Goal: Information Seeking & Learning: Learn about a topic

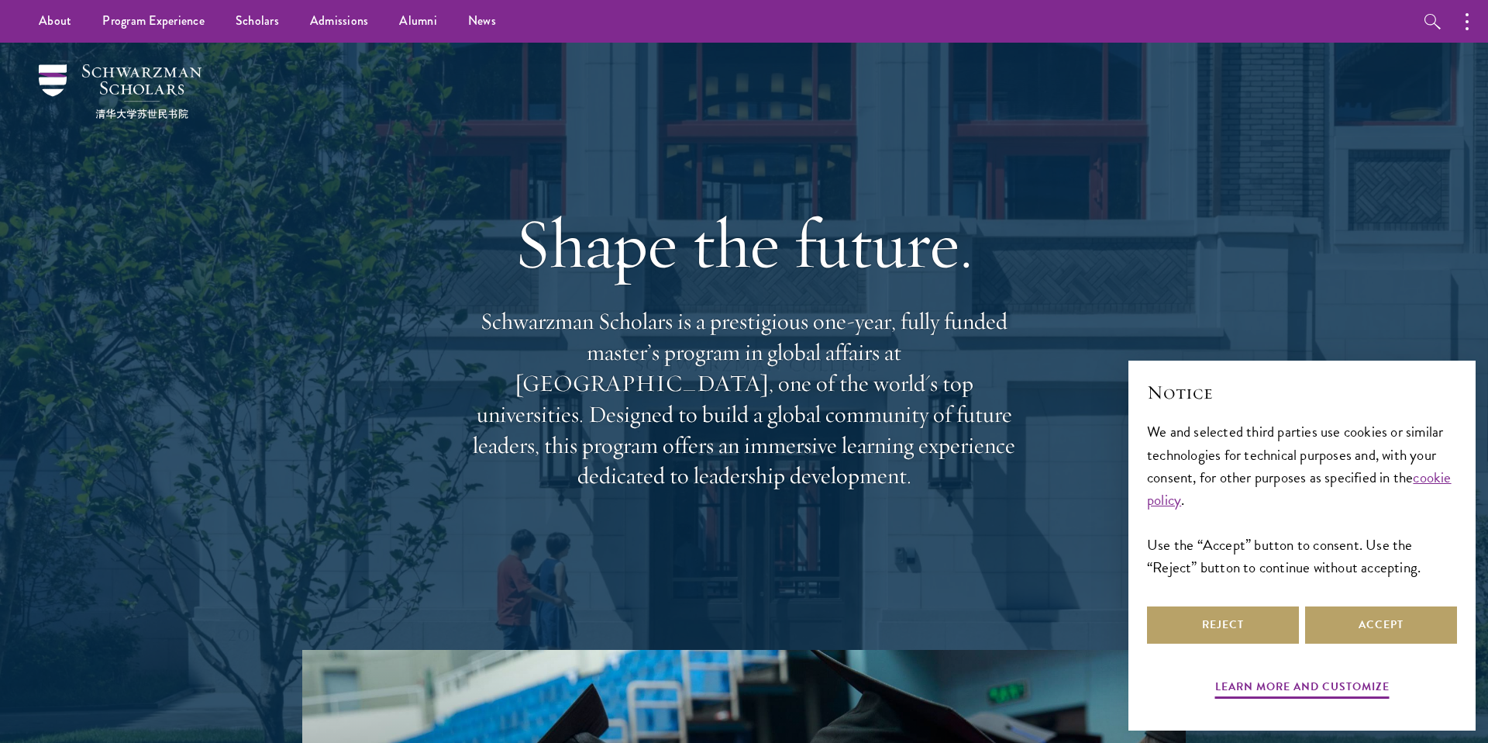
click at [881, 316] on div "Shape the future. Schwarzman Scholars is a prestigious one-year, fully funded m…" at bounding box center [744, 345] width 558 height 446
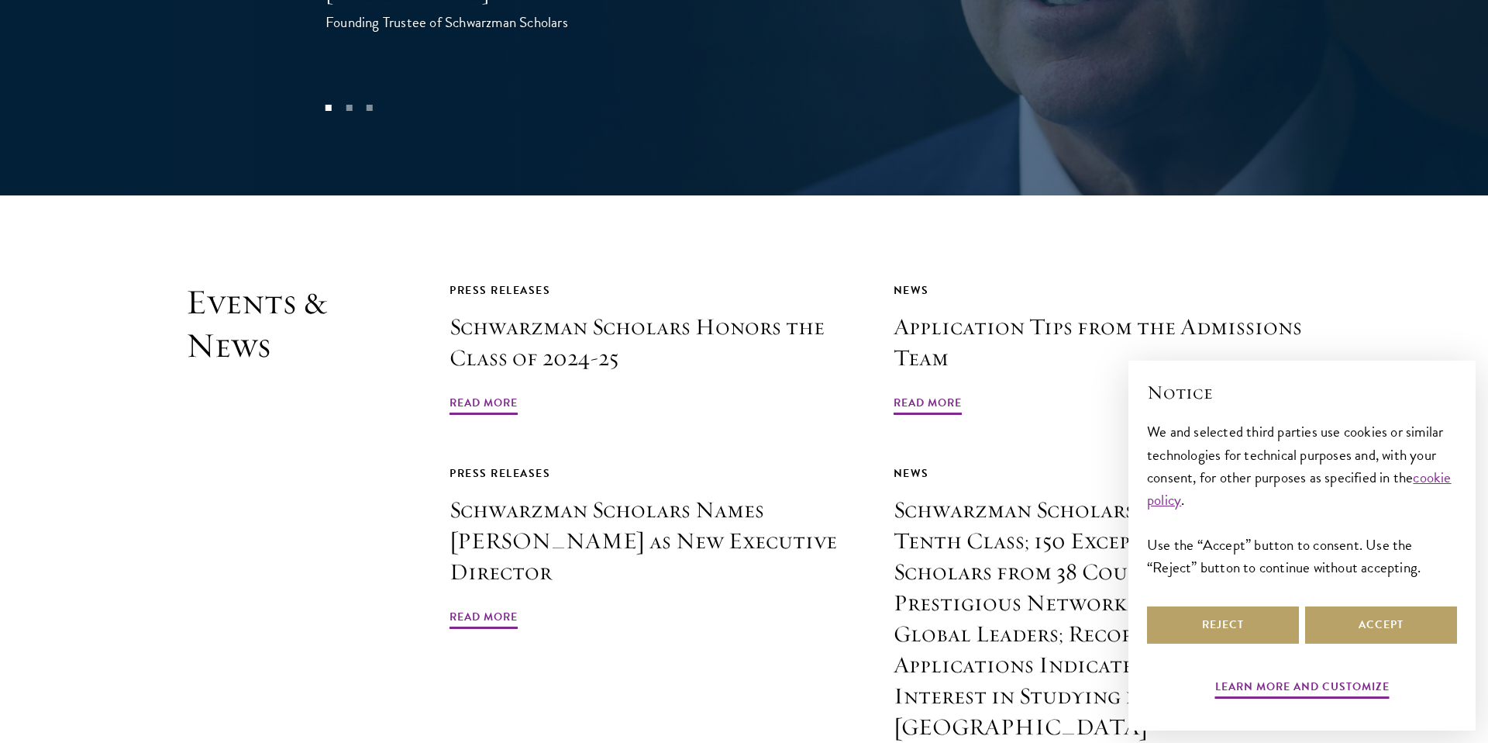
scroll to position [3746, 0]
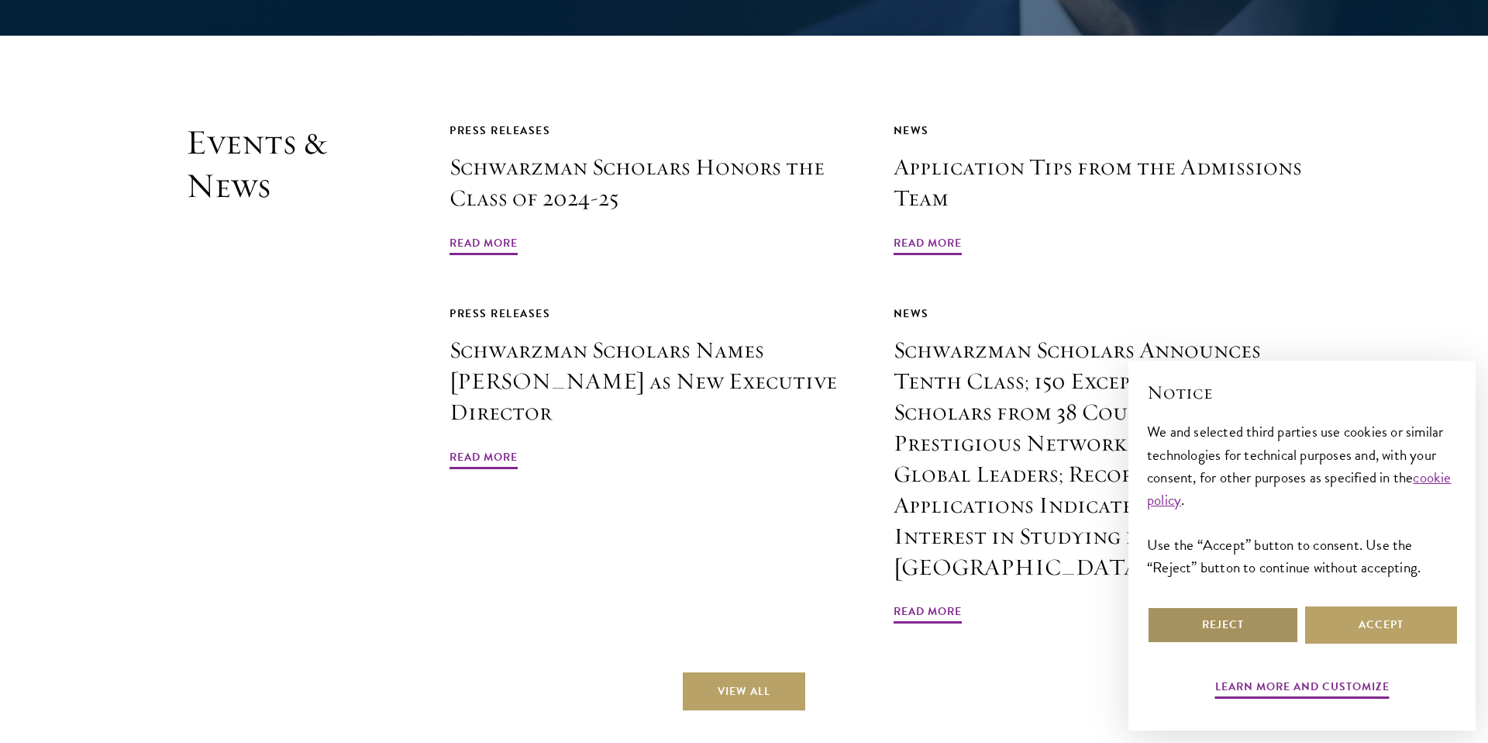
click at [1237, 625] on button "Reject" at bounding box center [1223, 624] width 152 height 37
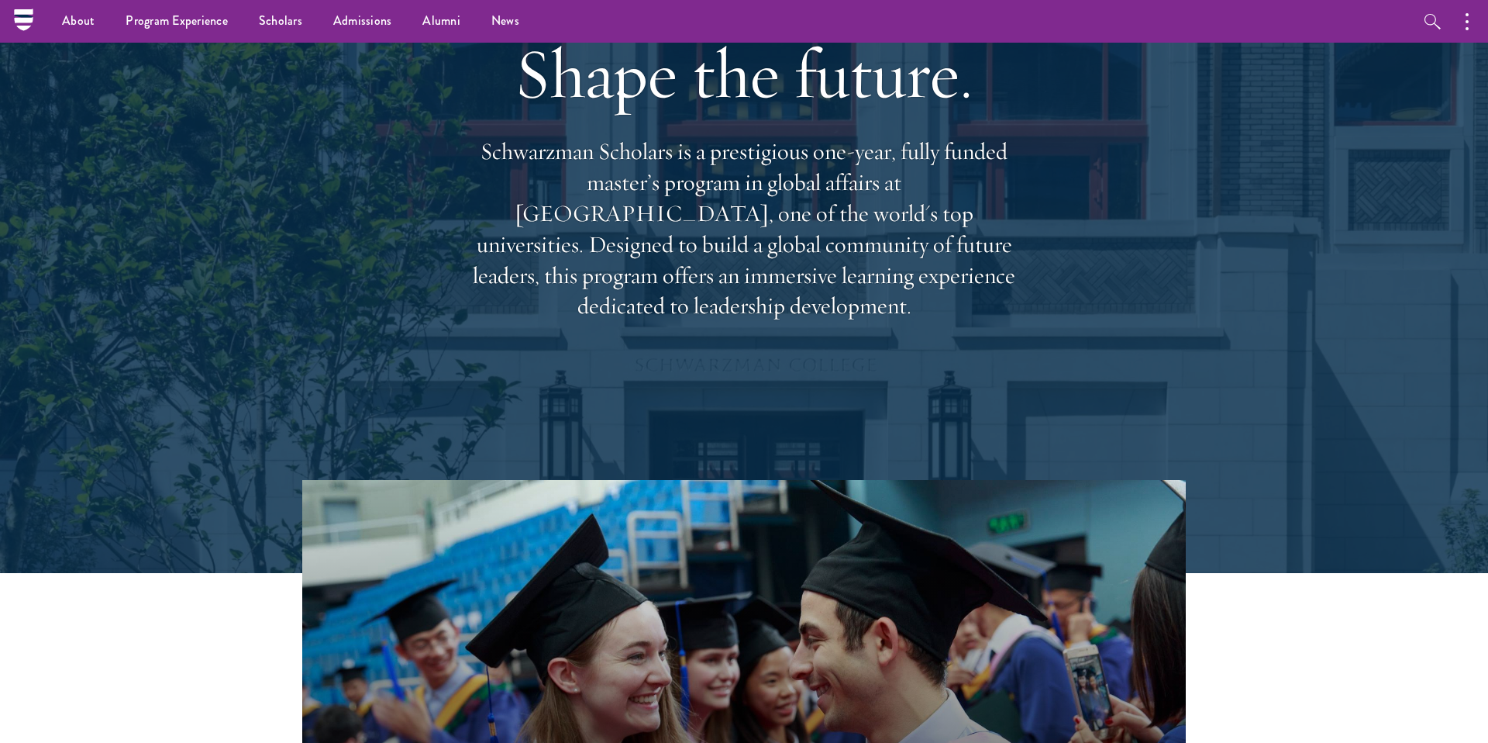
scroll to position [0, 0]
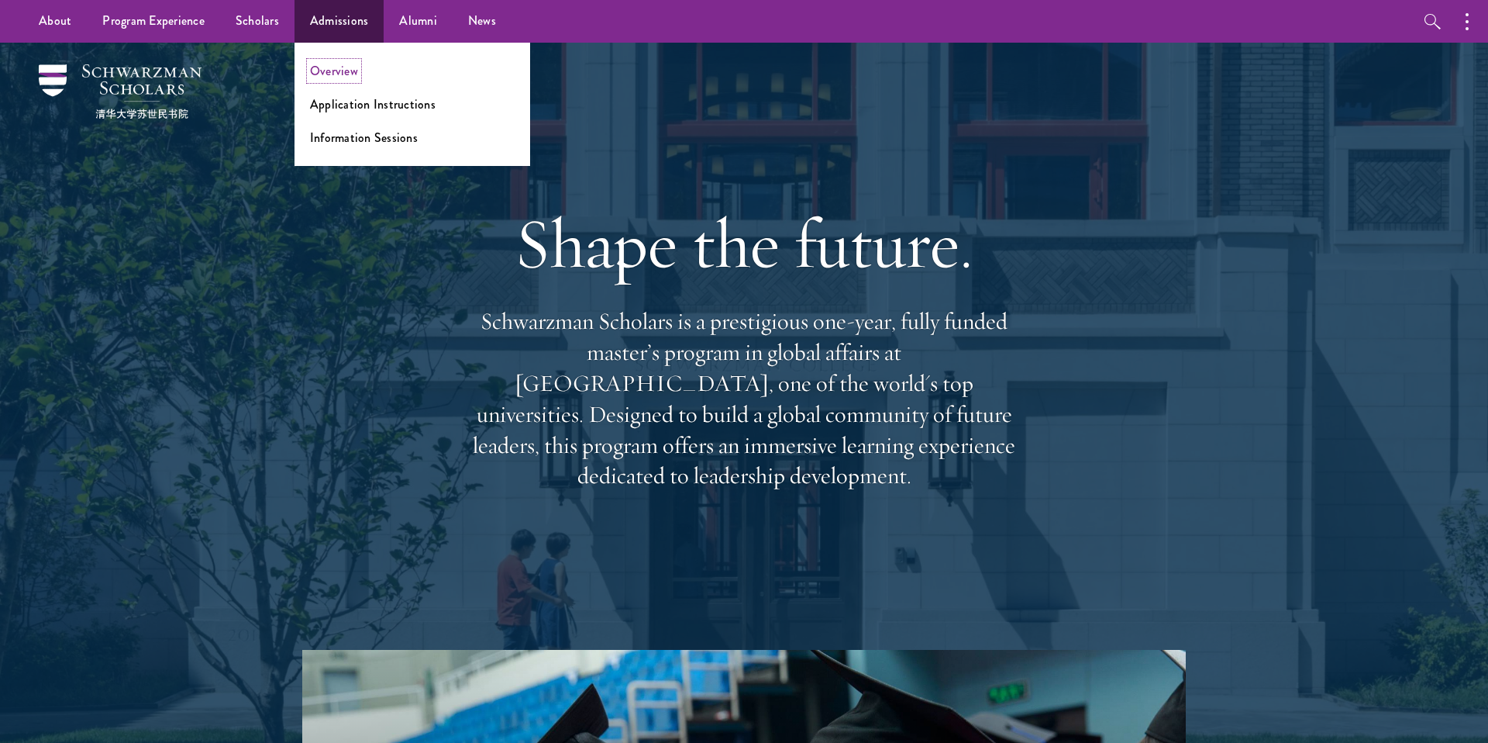
click at [333, 71] on link "Overview" at bounding box center [334, 71] width 48 height 18
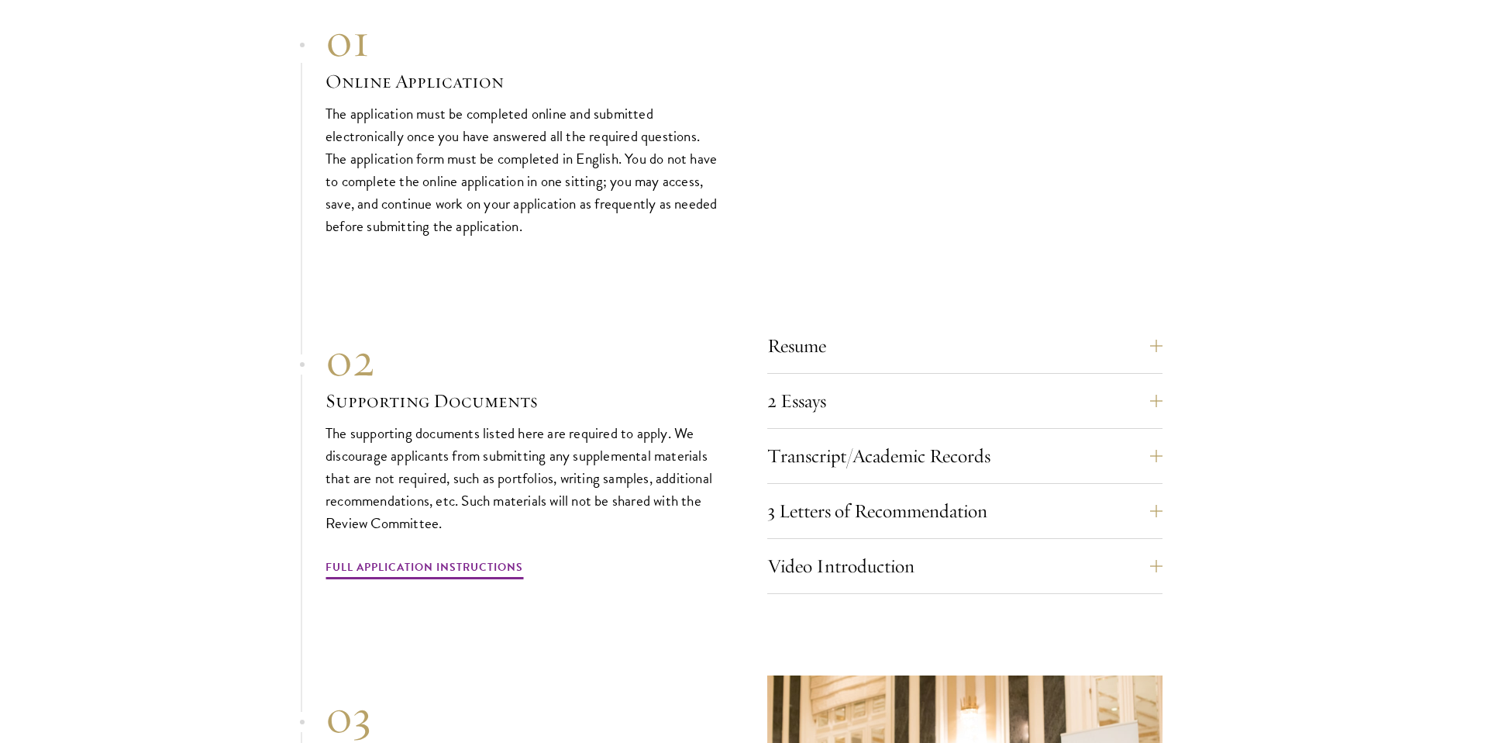
scroll to position [4661, 0]
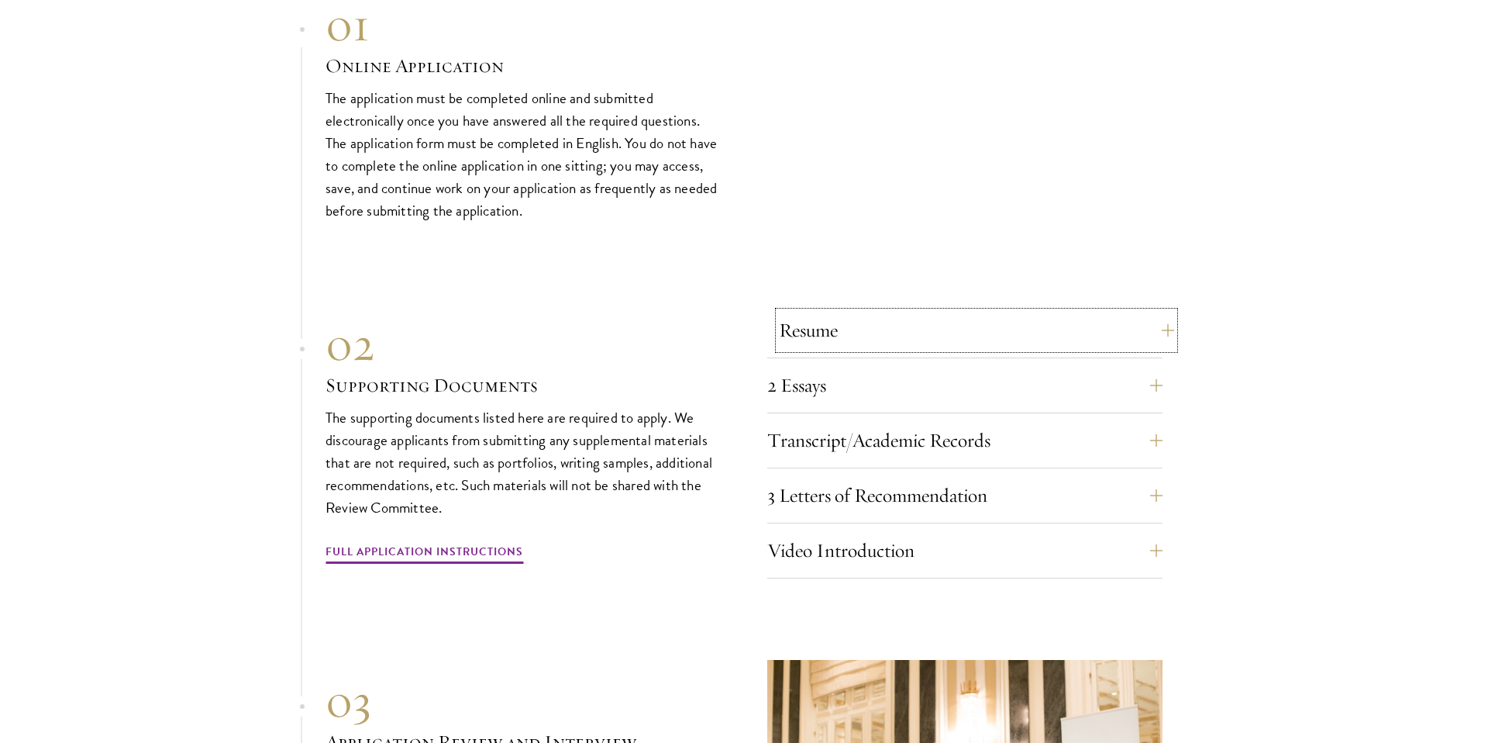
click at [989, 312] on button "Resume" at bounding box center [976, 330] width 395 height 37
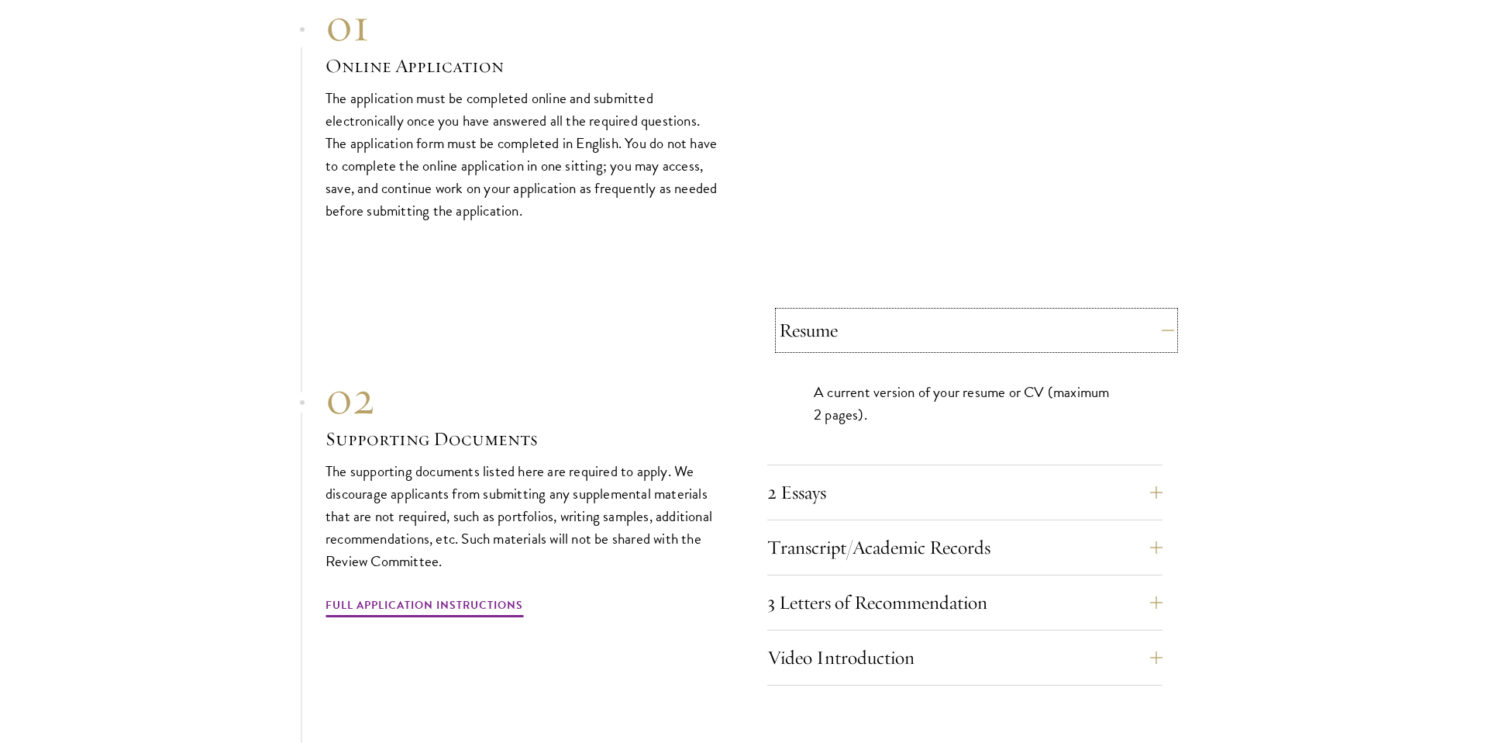
click at [990, 312] on button "Resume" at bounding box center [976, 330] width 395 height 37
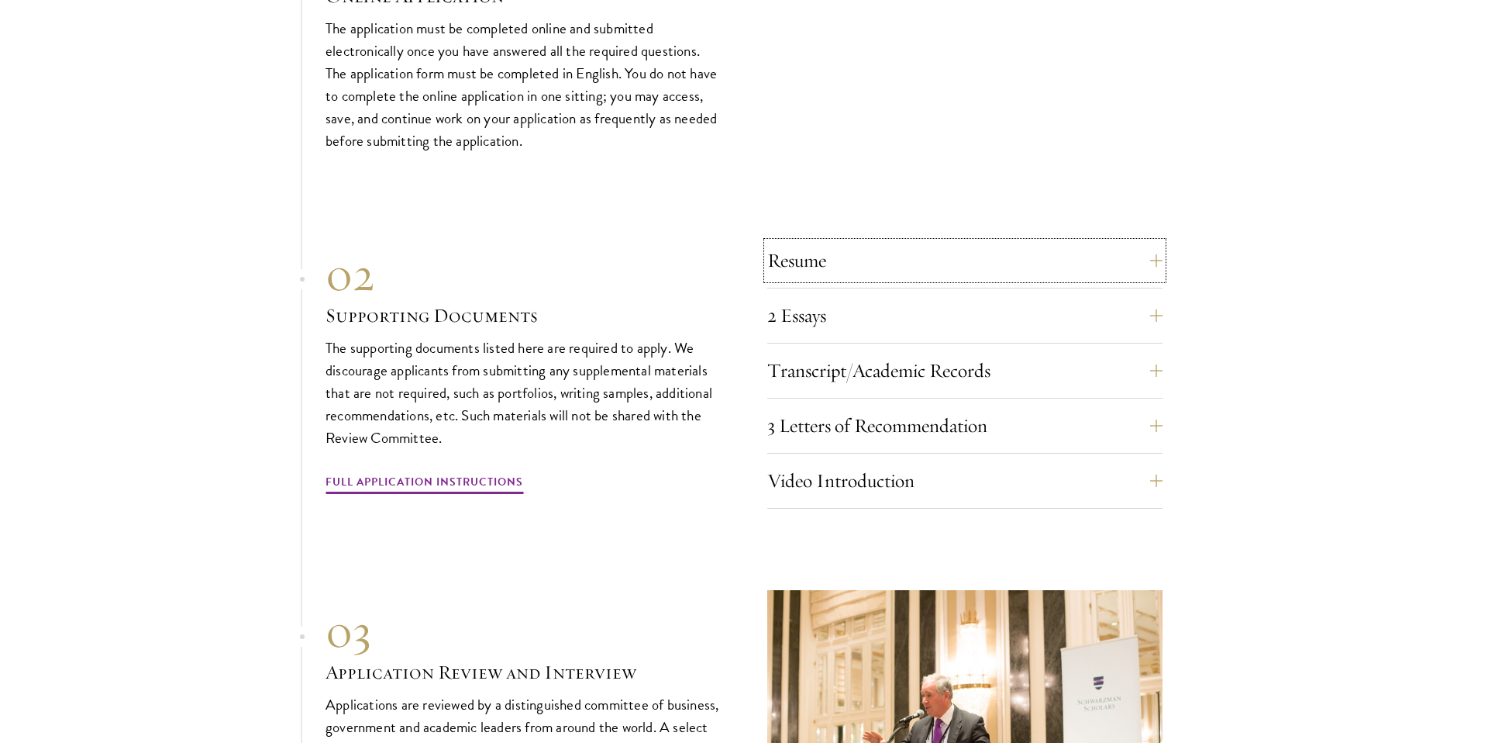
scroll to position [4764, 0]
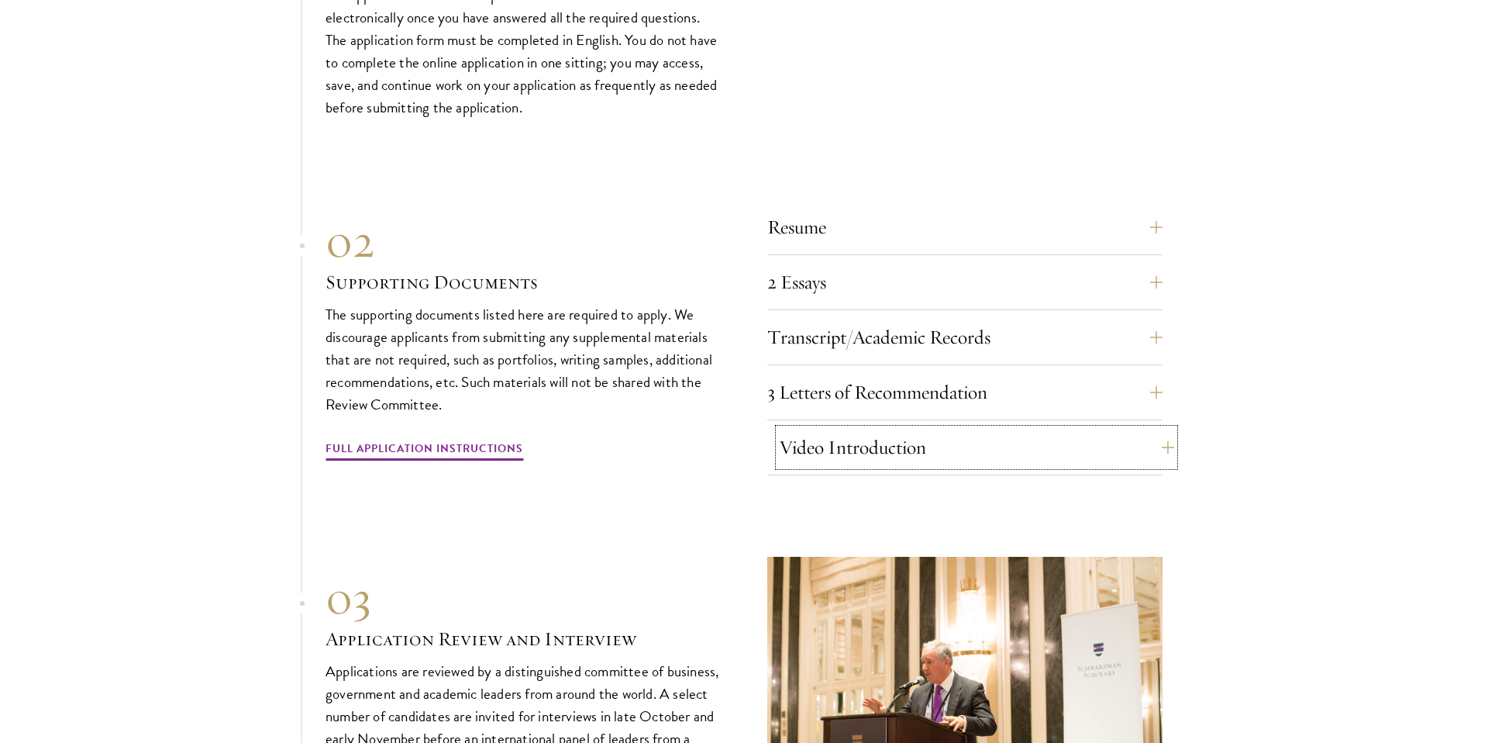
click at [934, 429] on button "Video Introduction" at bounding box center [976, 447] width 395 height 37
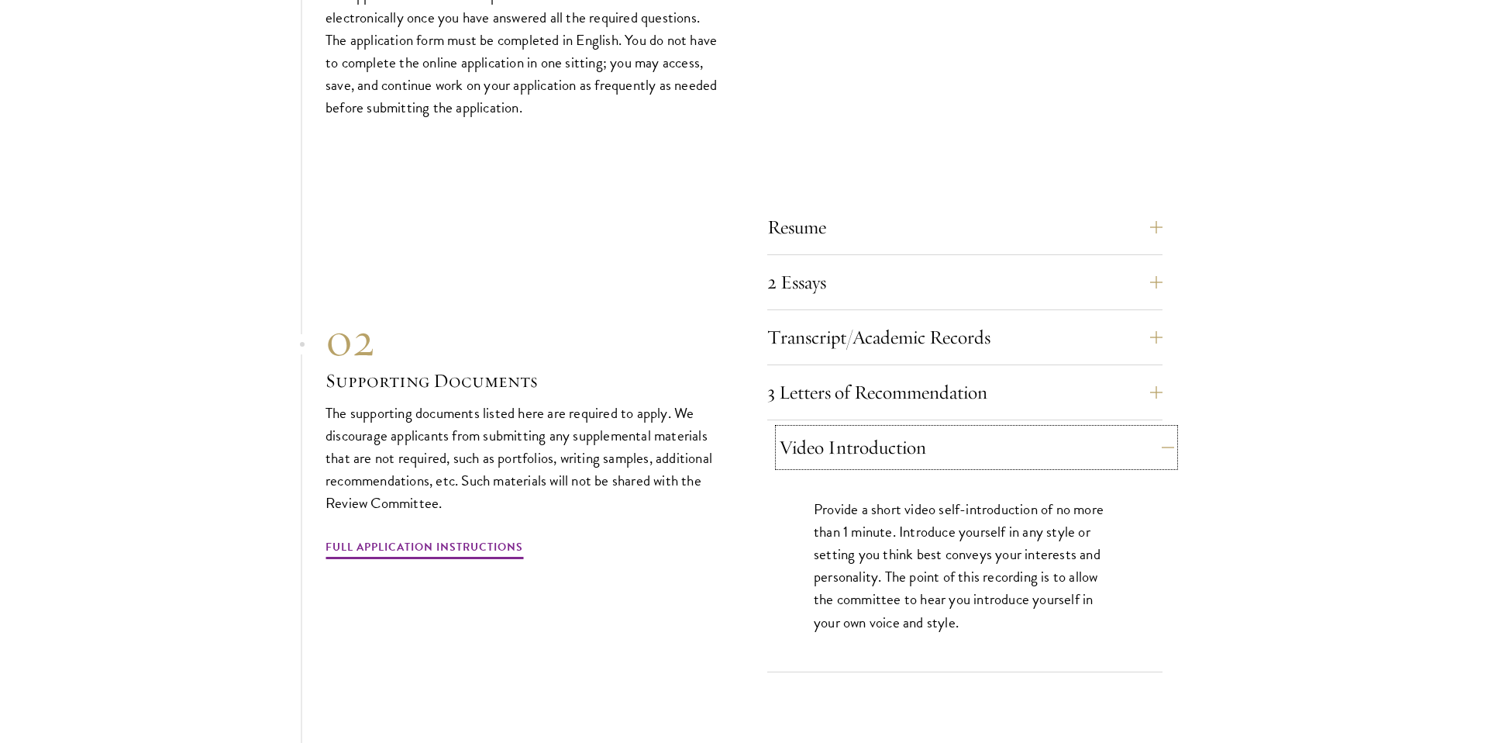
click at [935, 429] on button "Video Introduction" at bounding box center [976, 447] width 395 height 37
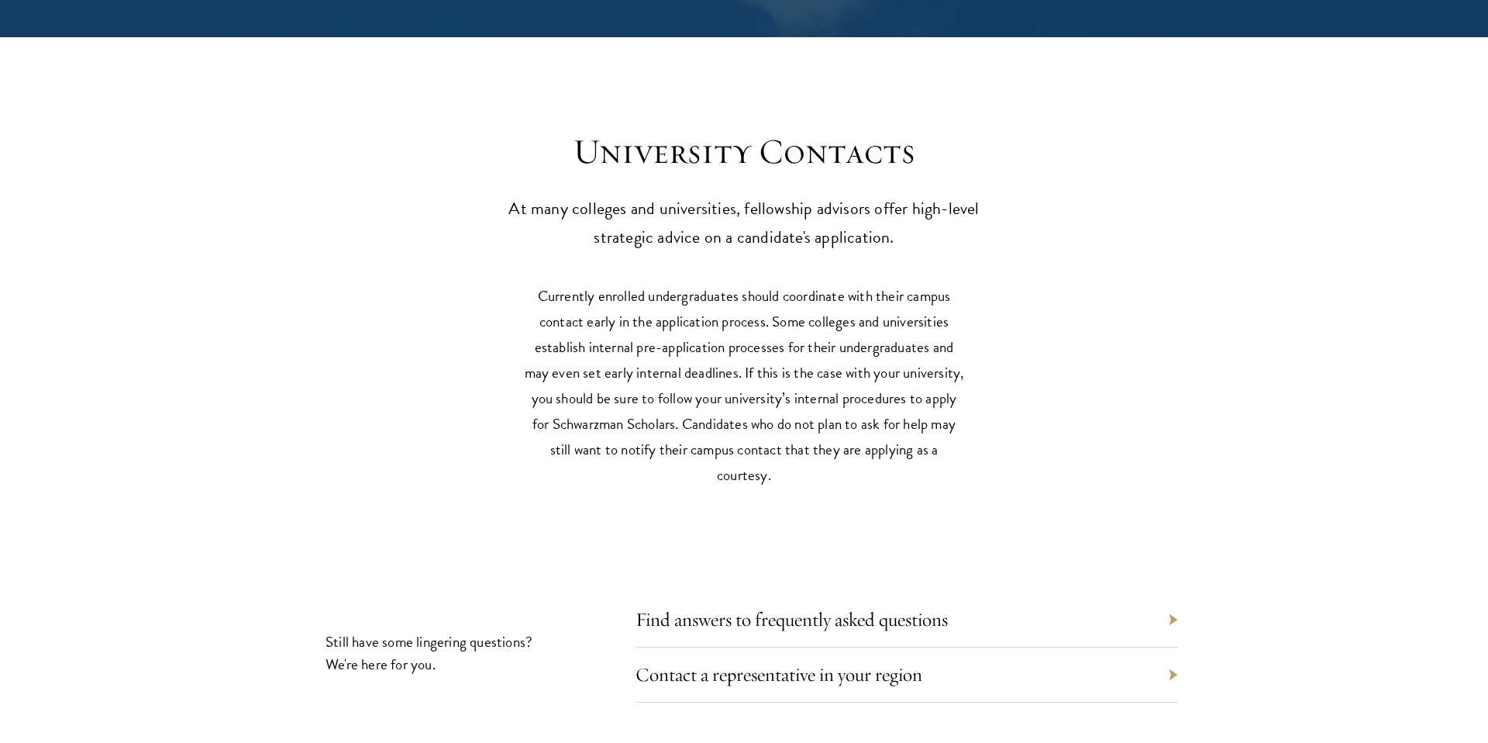
scroll to position [6787, 0]
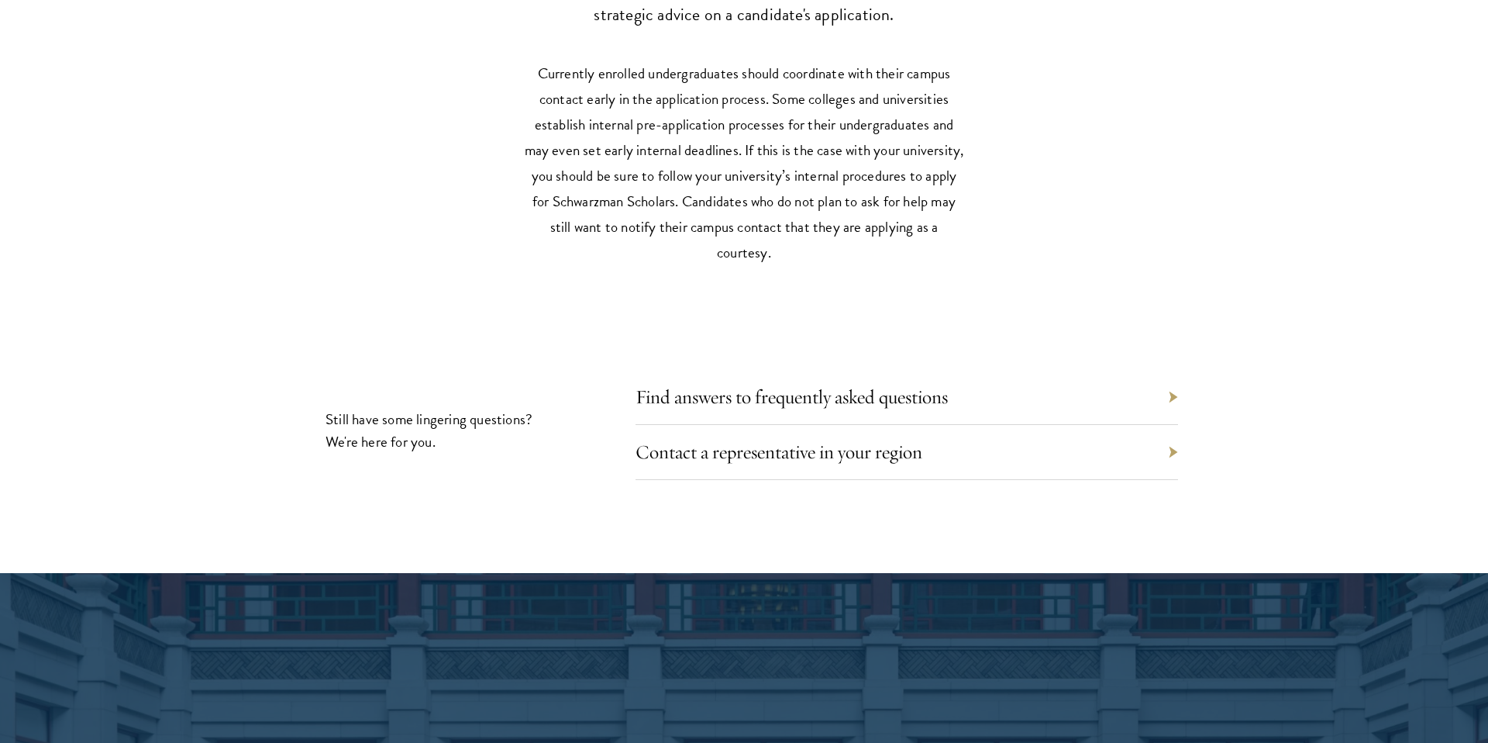
click at [1174, 425] on div "Contact a representative in your region" at bounding box center [907, 452] width 543 height 55
click at [874, 440] on link "Contact a representative in your region" at bounding box center [790, 452] width 287 height 24
click at [808, 384] on link "Find answers to frequently asked questions" at bounding box center [803, 396] width 312 height 24
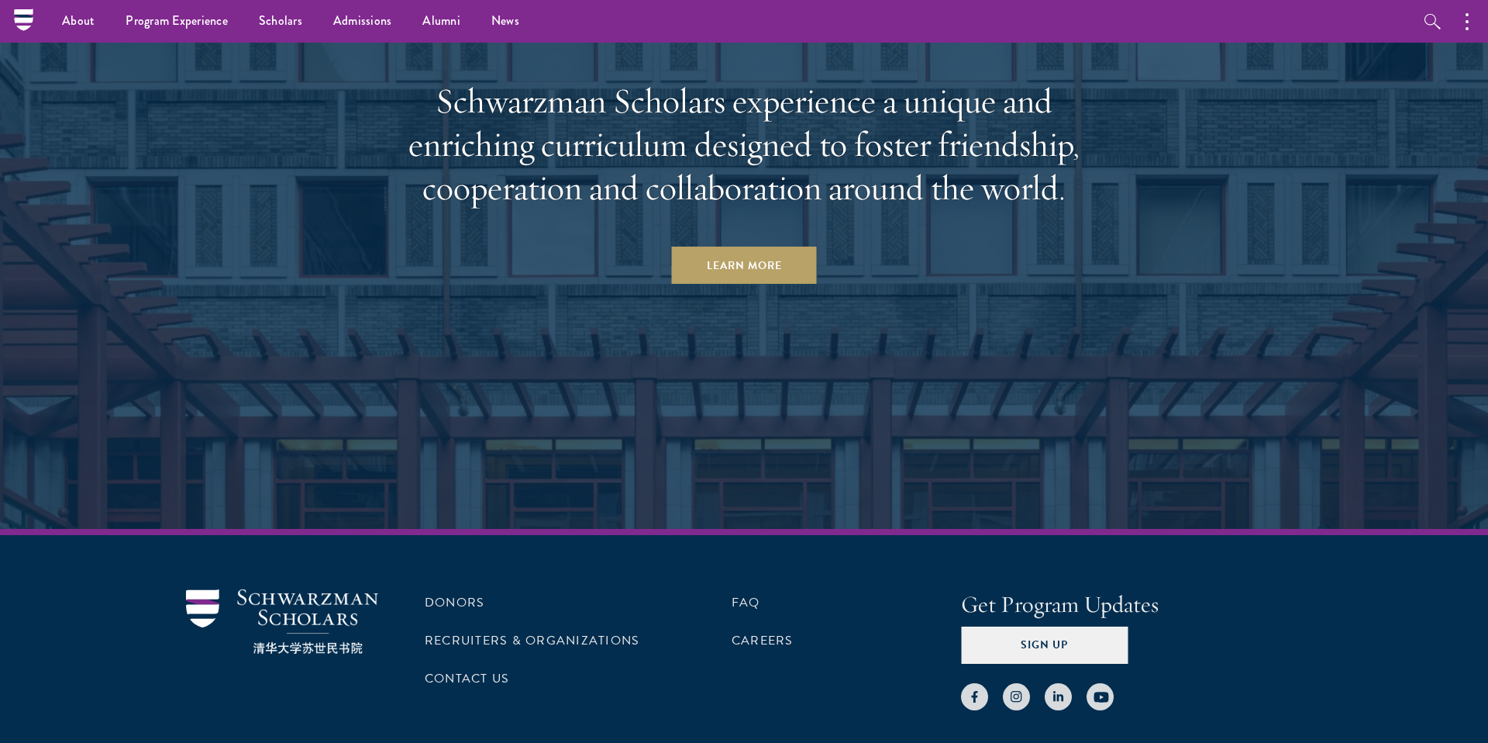
scroll to position [7389, 0]
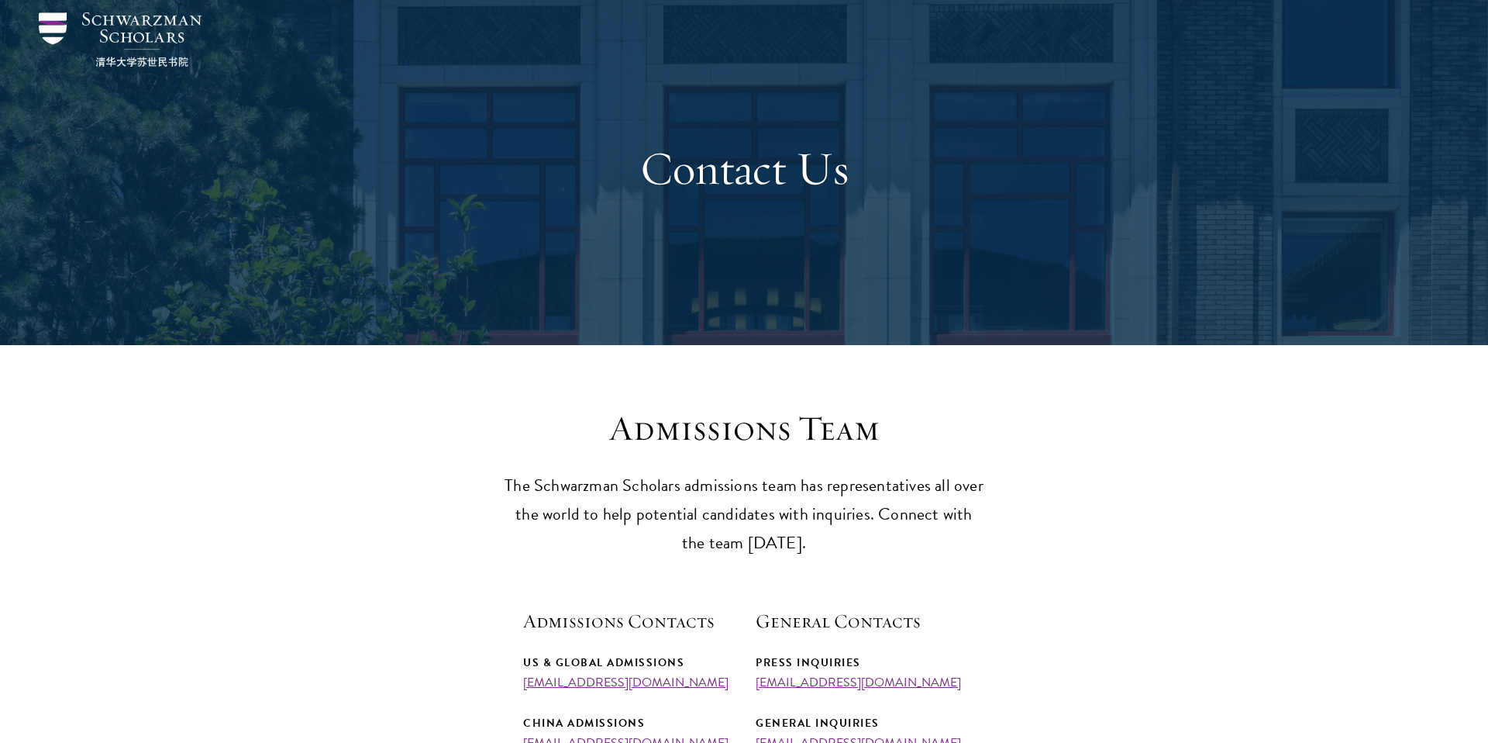
scroll to position [291, 0]
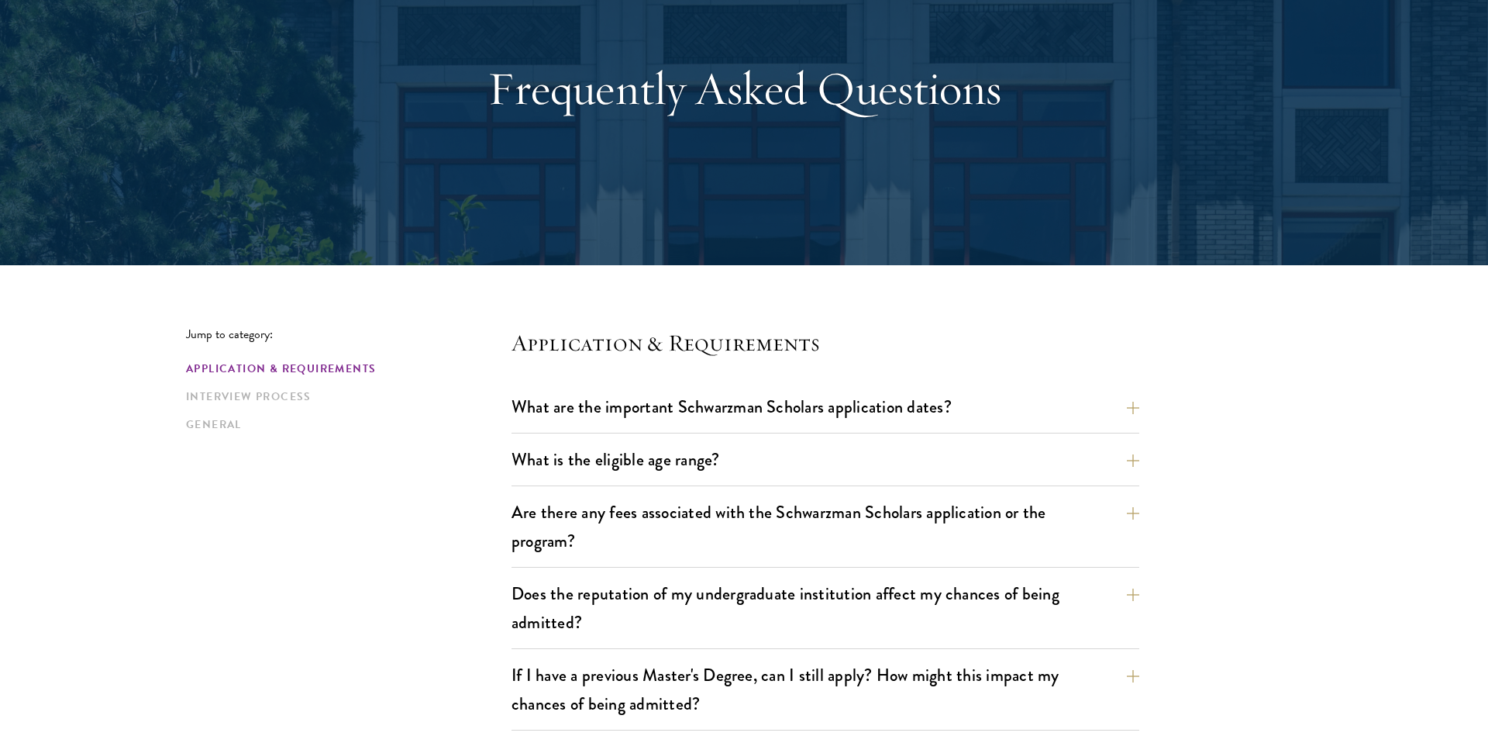
scroll to position [133, 0]
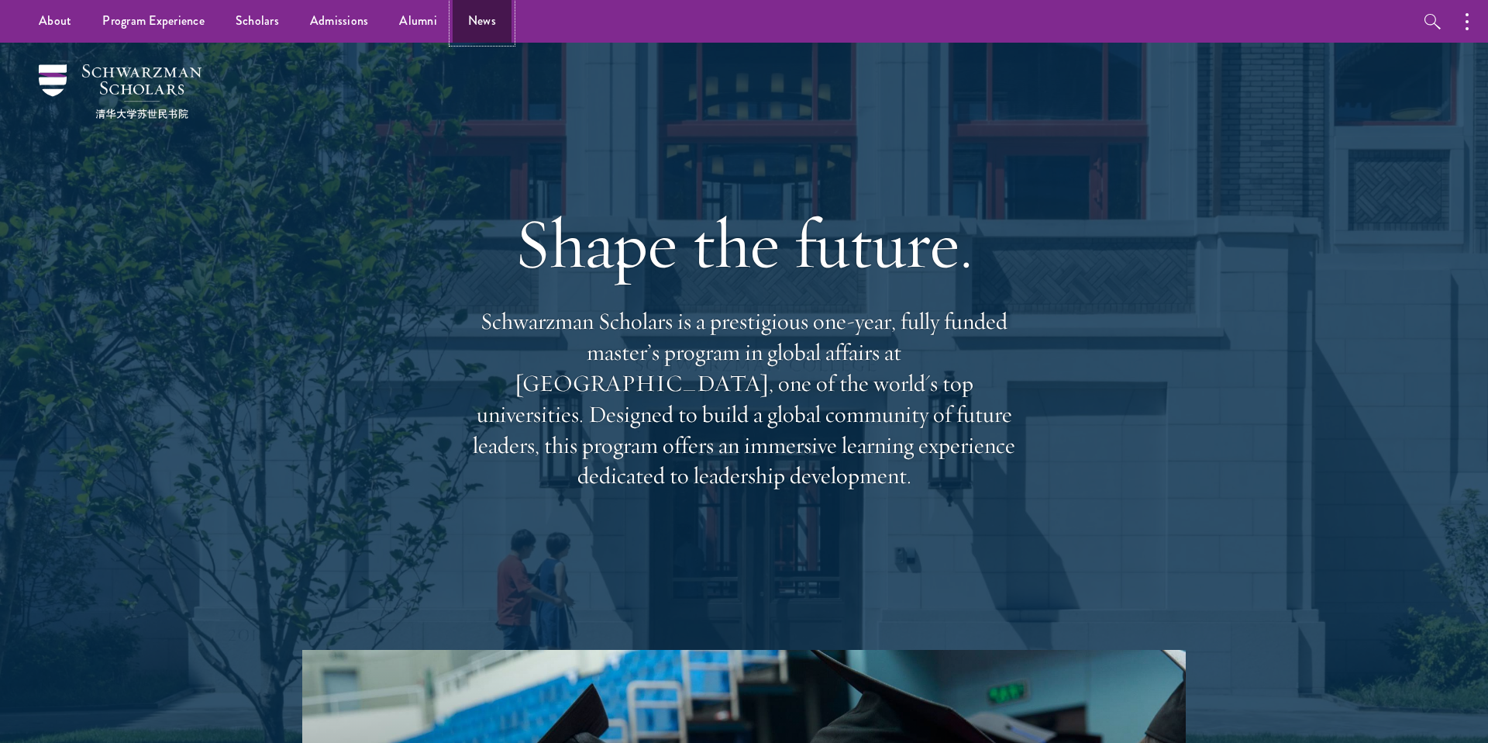
click at [477, 17] on link "News" at bounding box center [482, 21] width 59 height 43
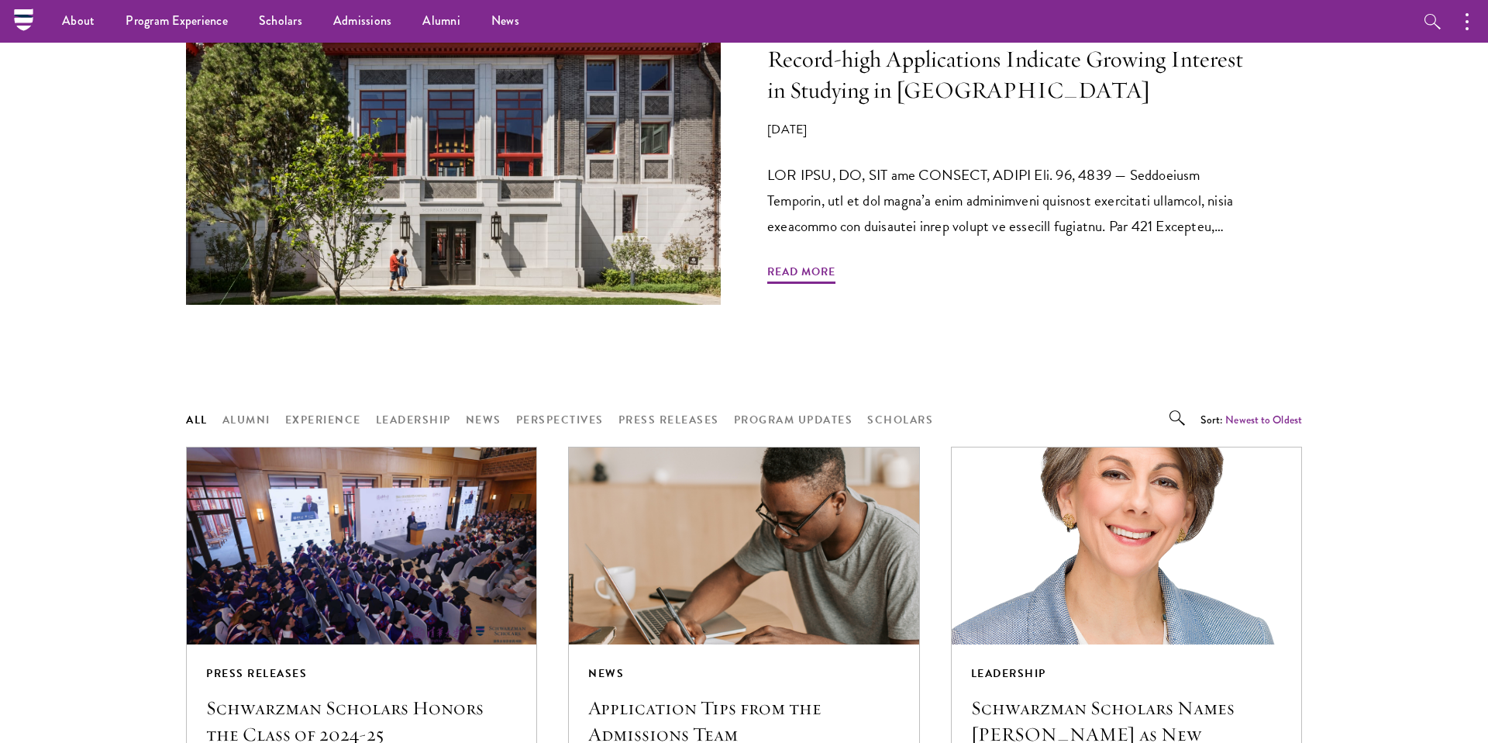
scroll to position [735, 0]
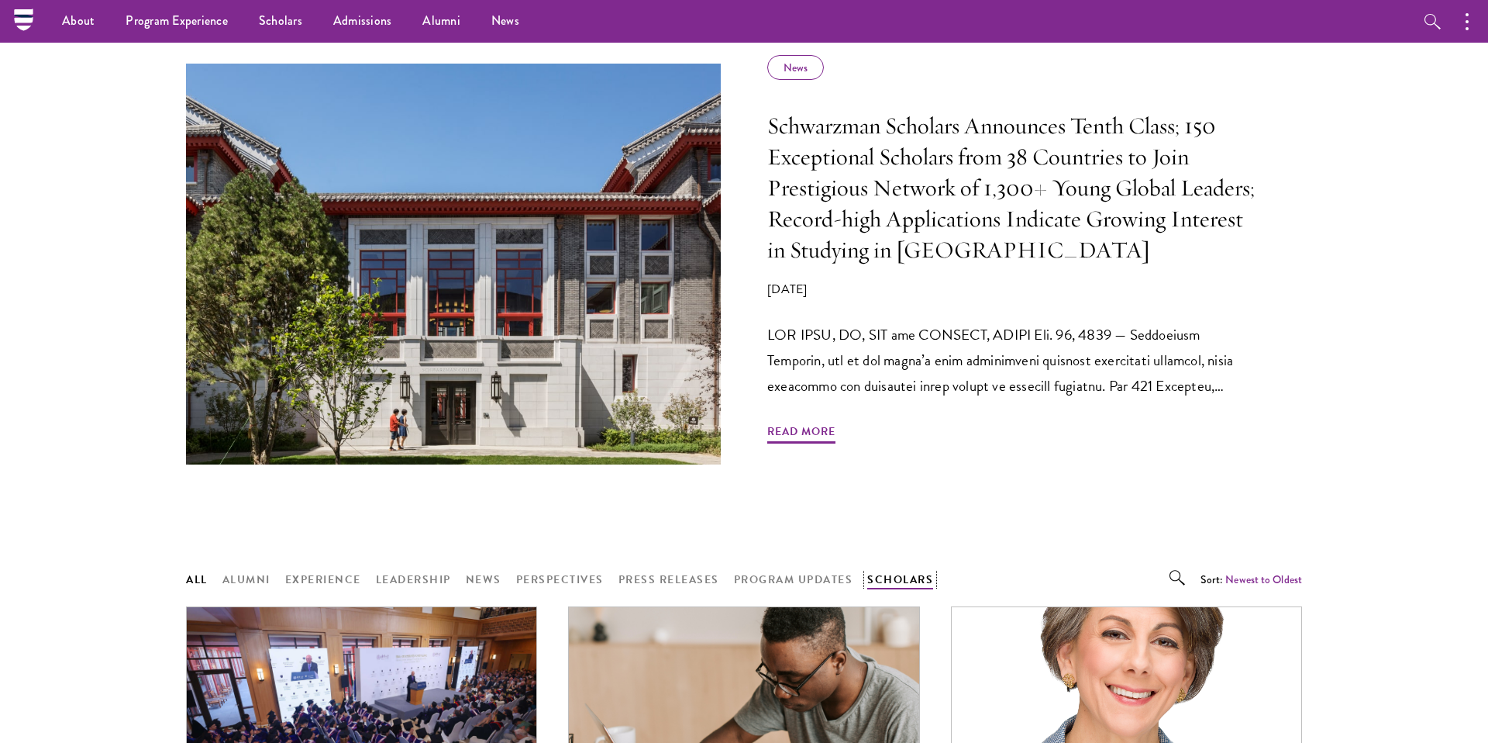
click at [926, 581] on button "Scholars" at bounding box center [900, 579] width 66 height 19
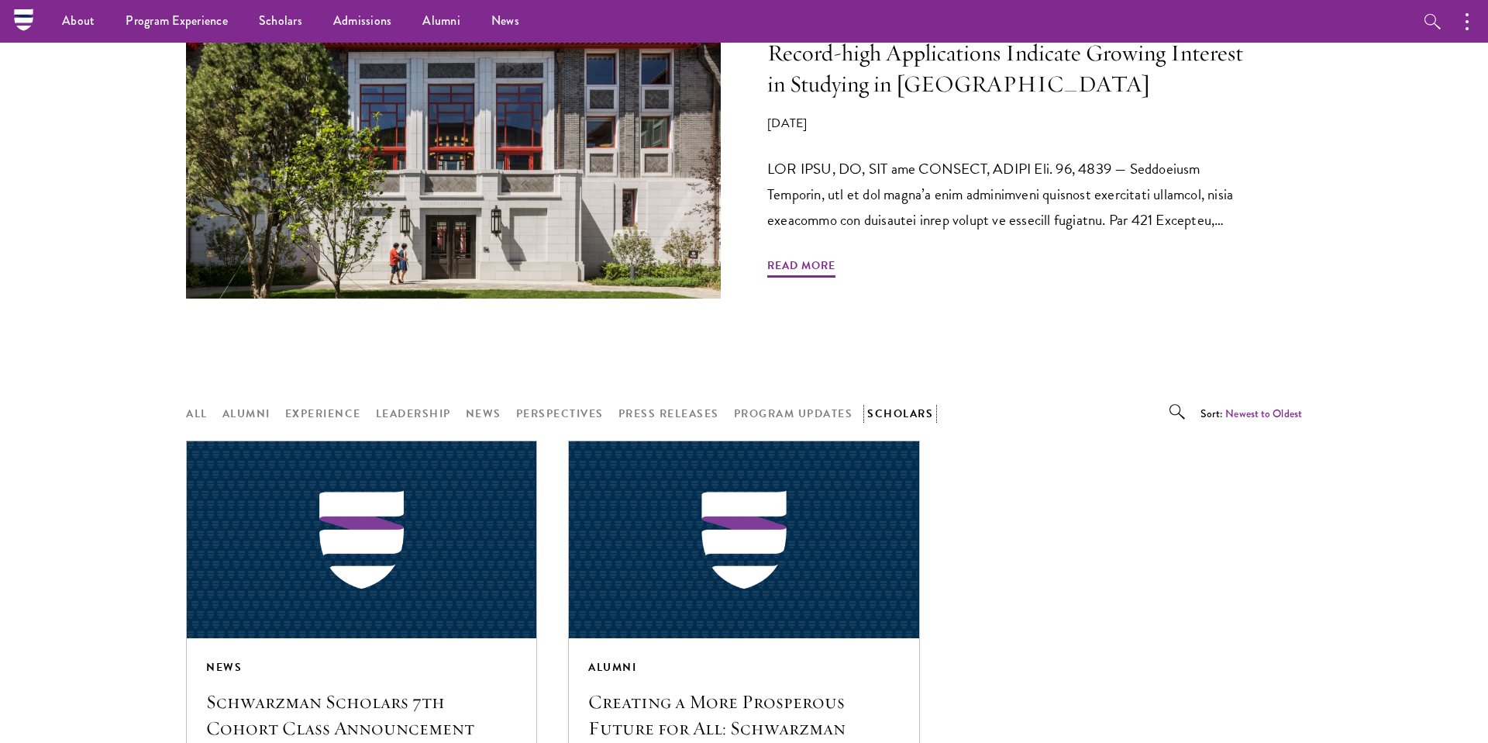
scroll to position [1062, 0]
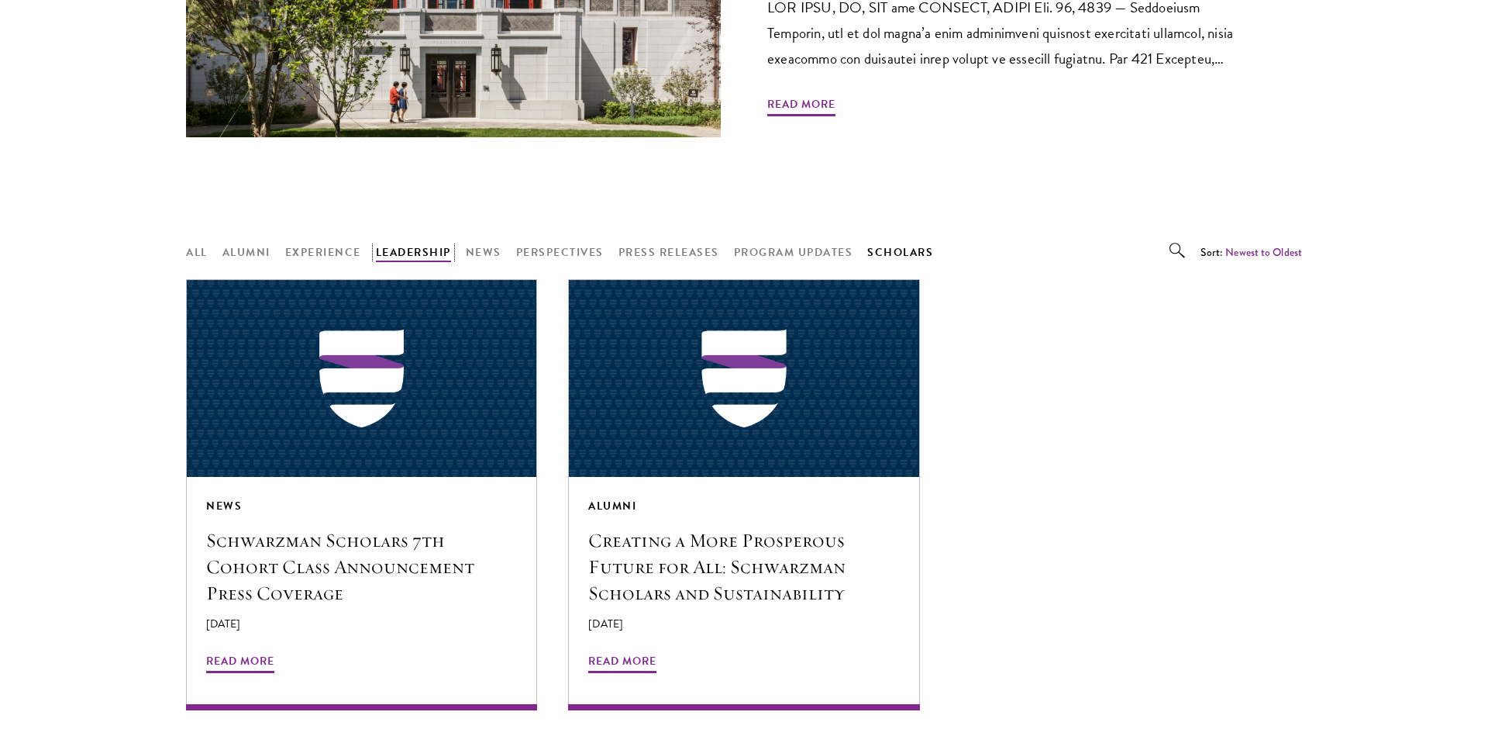
click at [400, 250] on button "Leadership" at bounding box center [413, 252] width 75 height 19
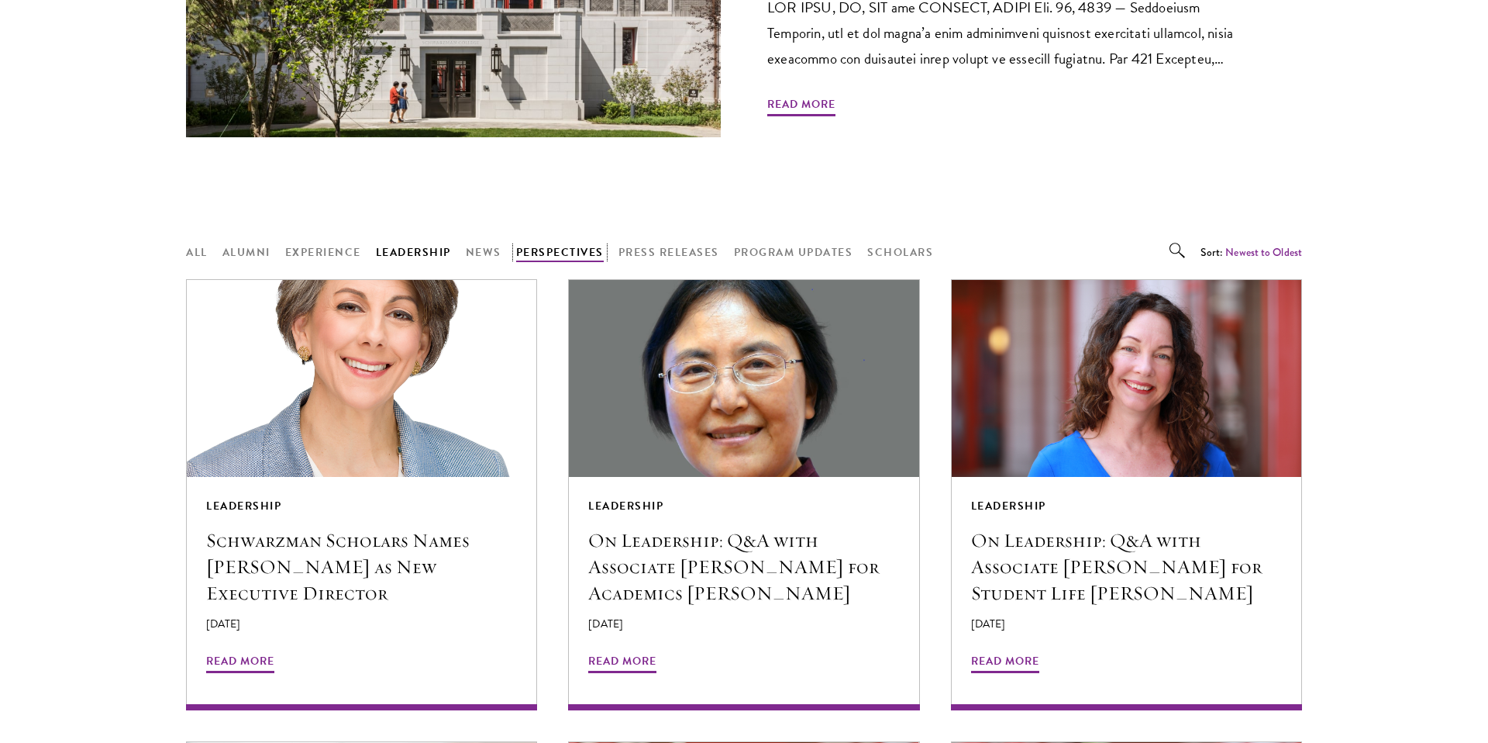
click at [556, 257] on button "Perspectives" at bounding box center [560, 252] width 88 height 19
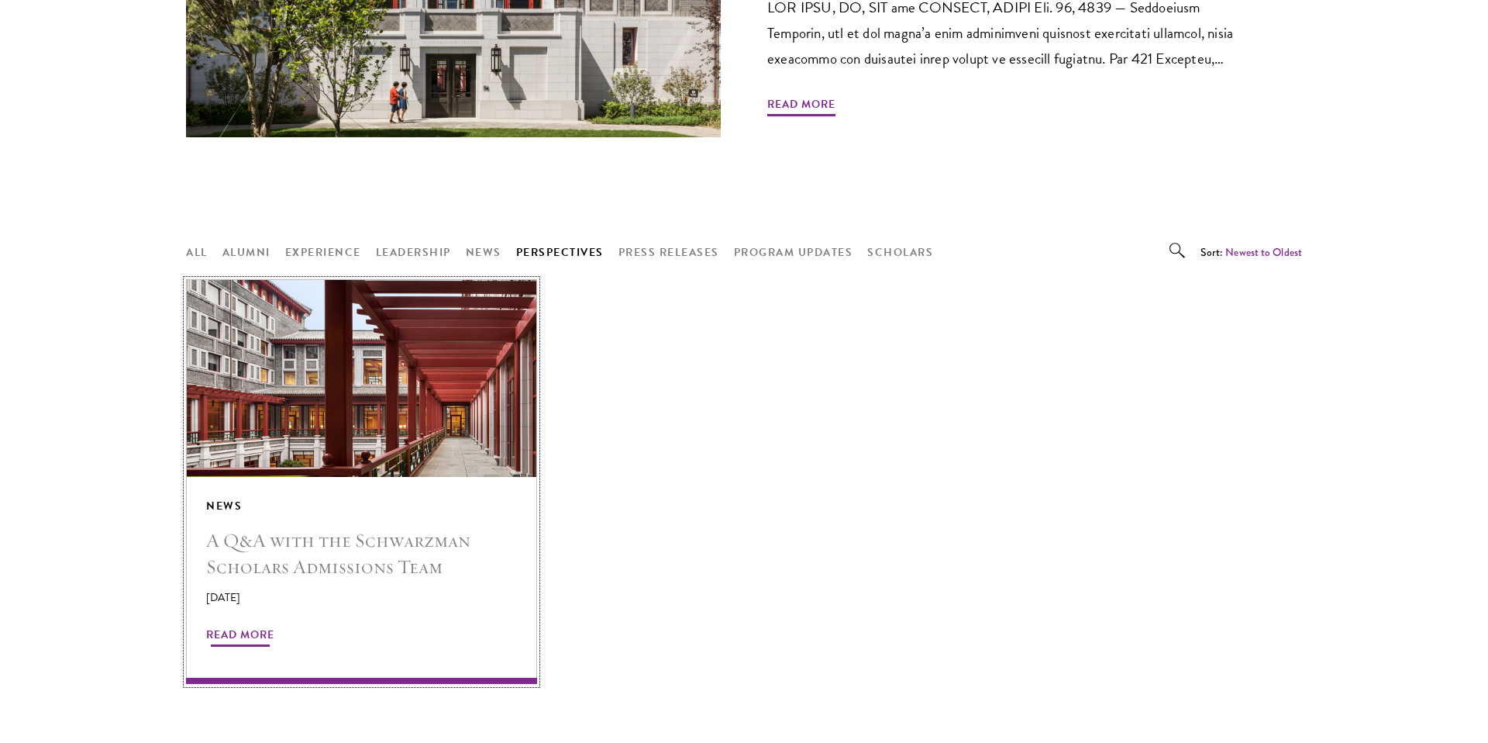
click at [329, 526] on div "News A Q&A with the Schwarzman Scholars Admissions Team August 17, 2022 Read Mo…" at bounding box center [362, 580] width 350 height 207
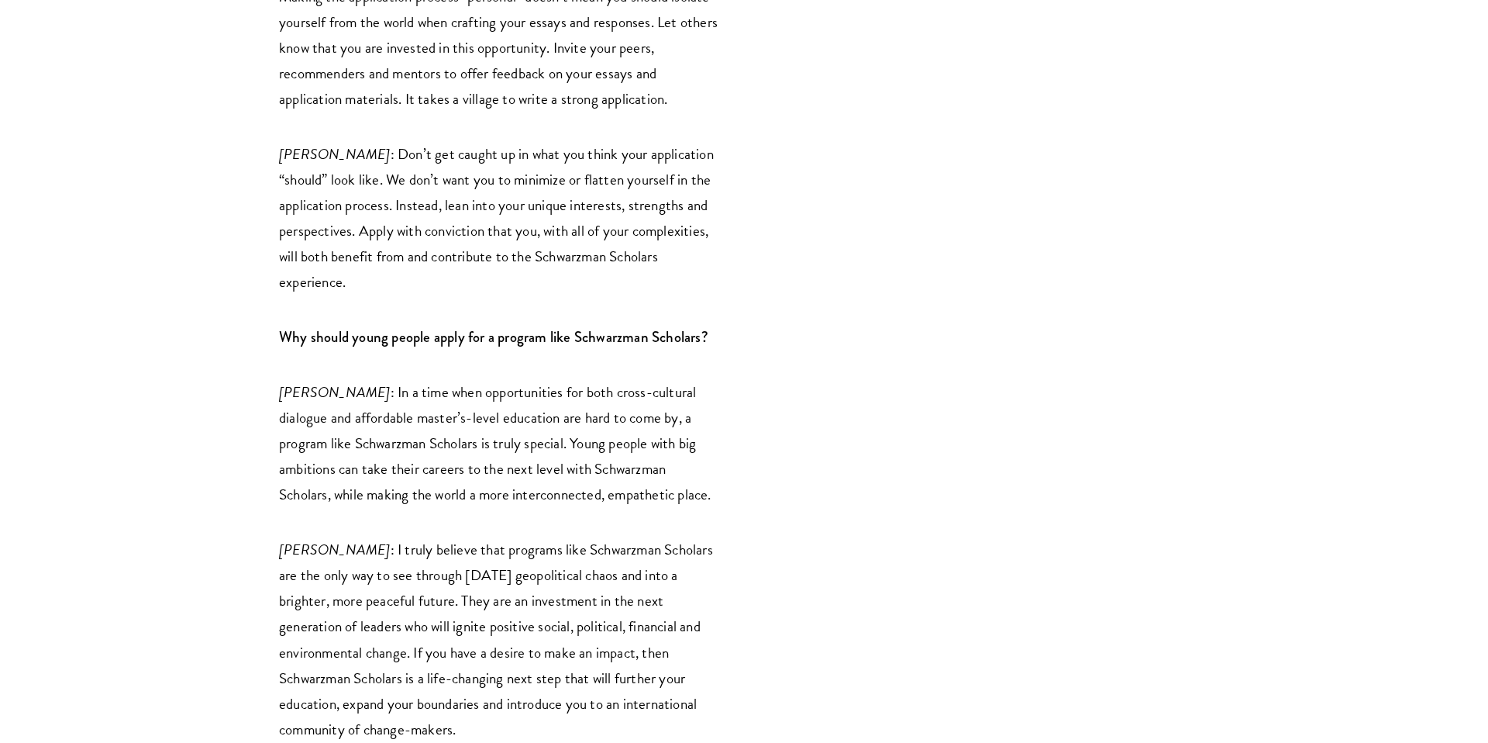
scroll to position [1664, 0]
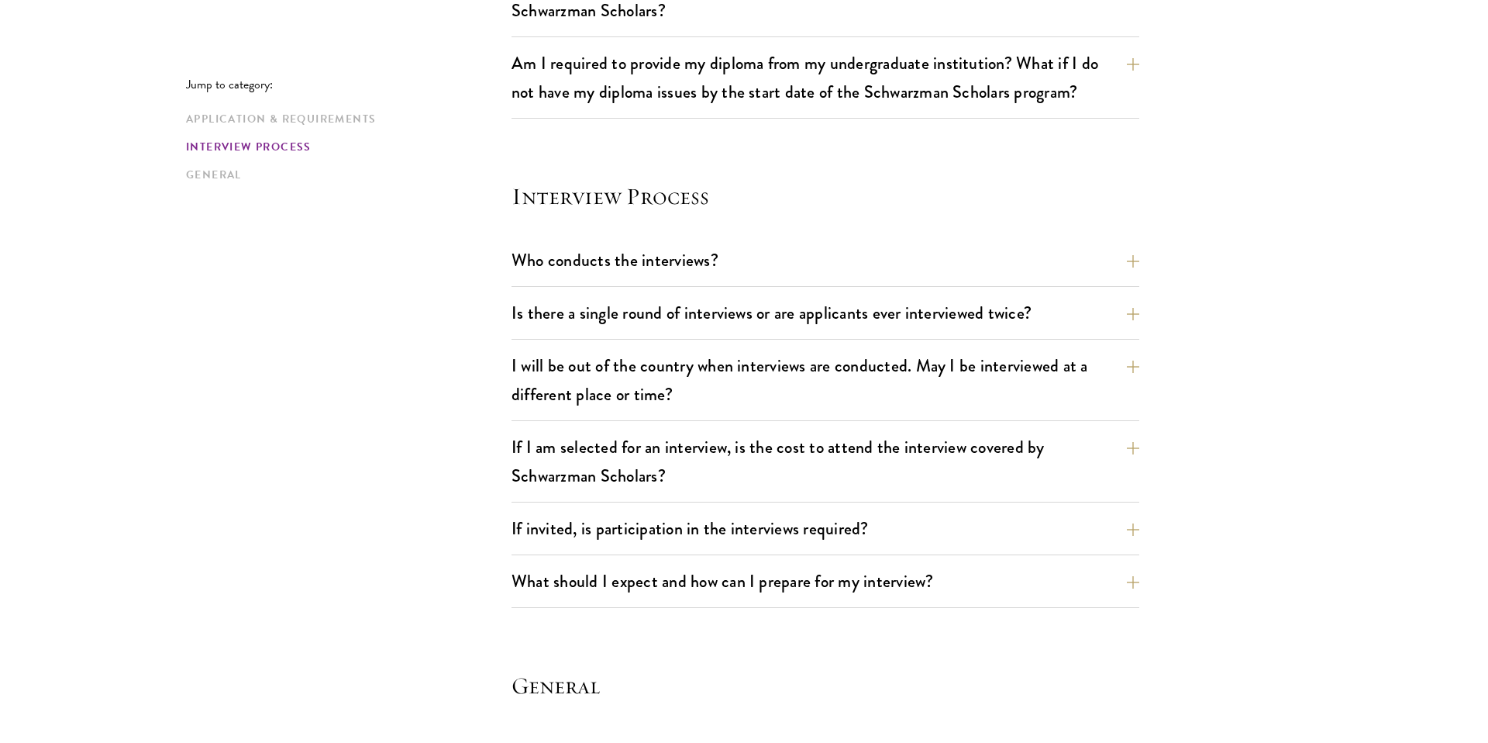
scroll to position [1628, 0]
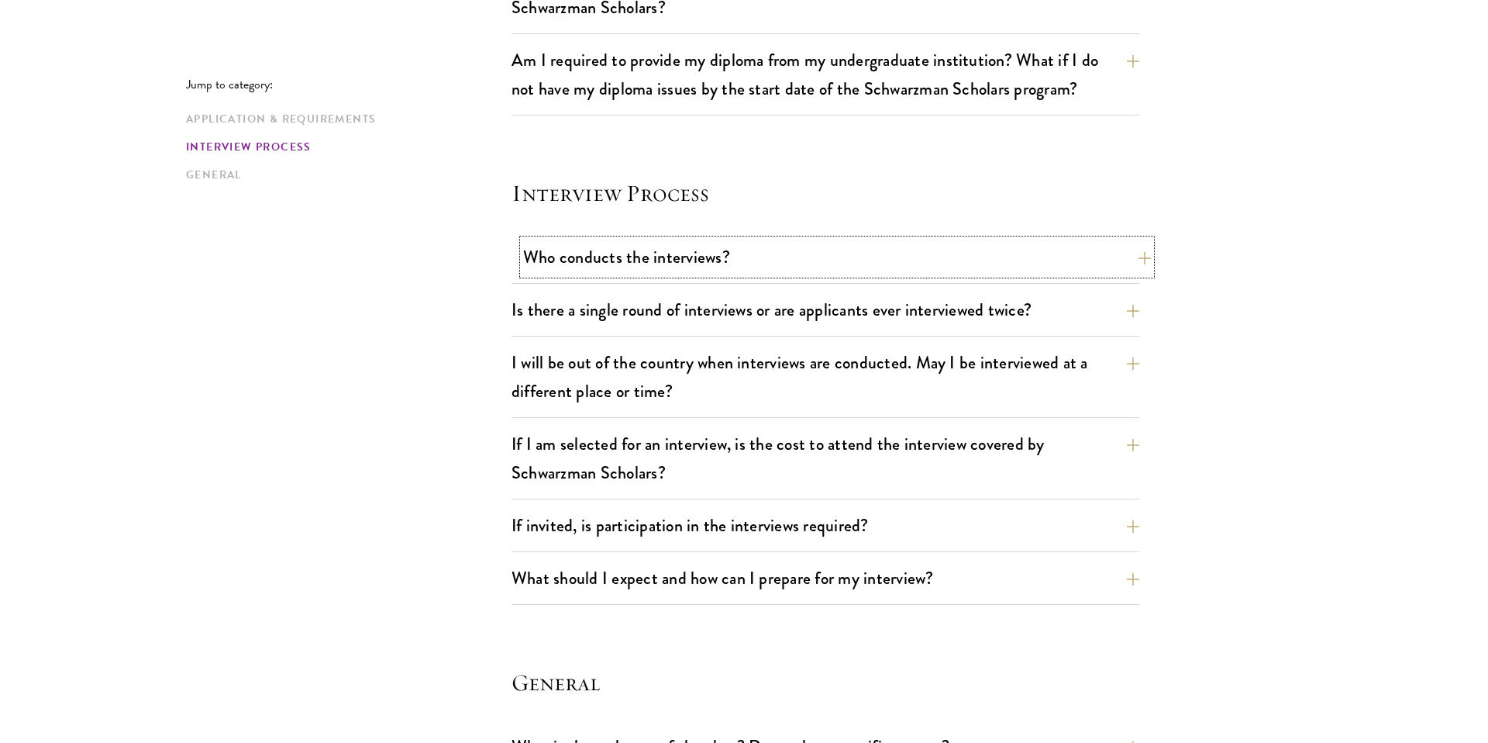
click at [730, 257] on button "Who conducts the interviews?" at bounding box center [837, 257] width 628 height 35
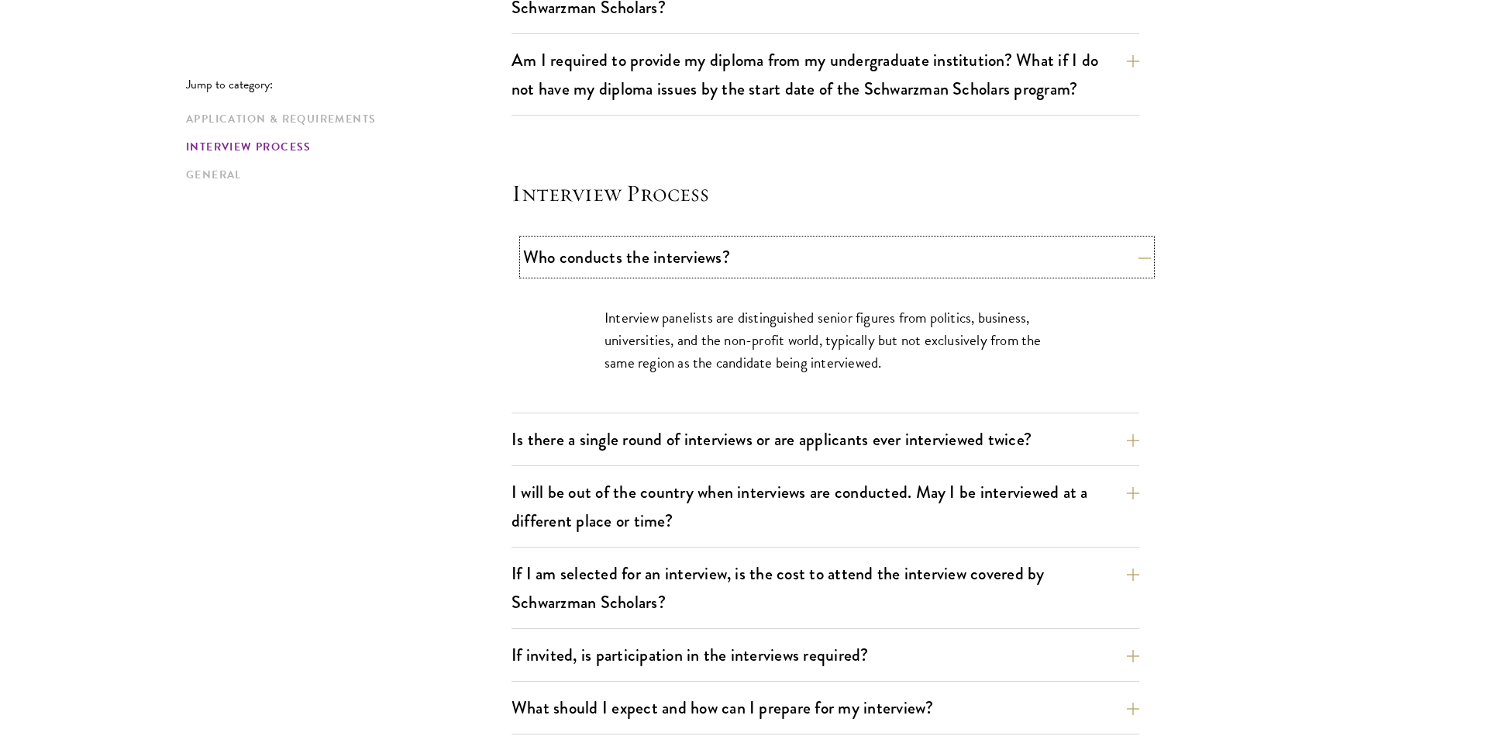
click at [730, 257] on button "Who conducts the interviews?" at bounding box center [837, 257] width 628 height 35
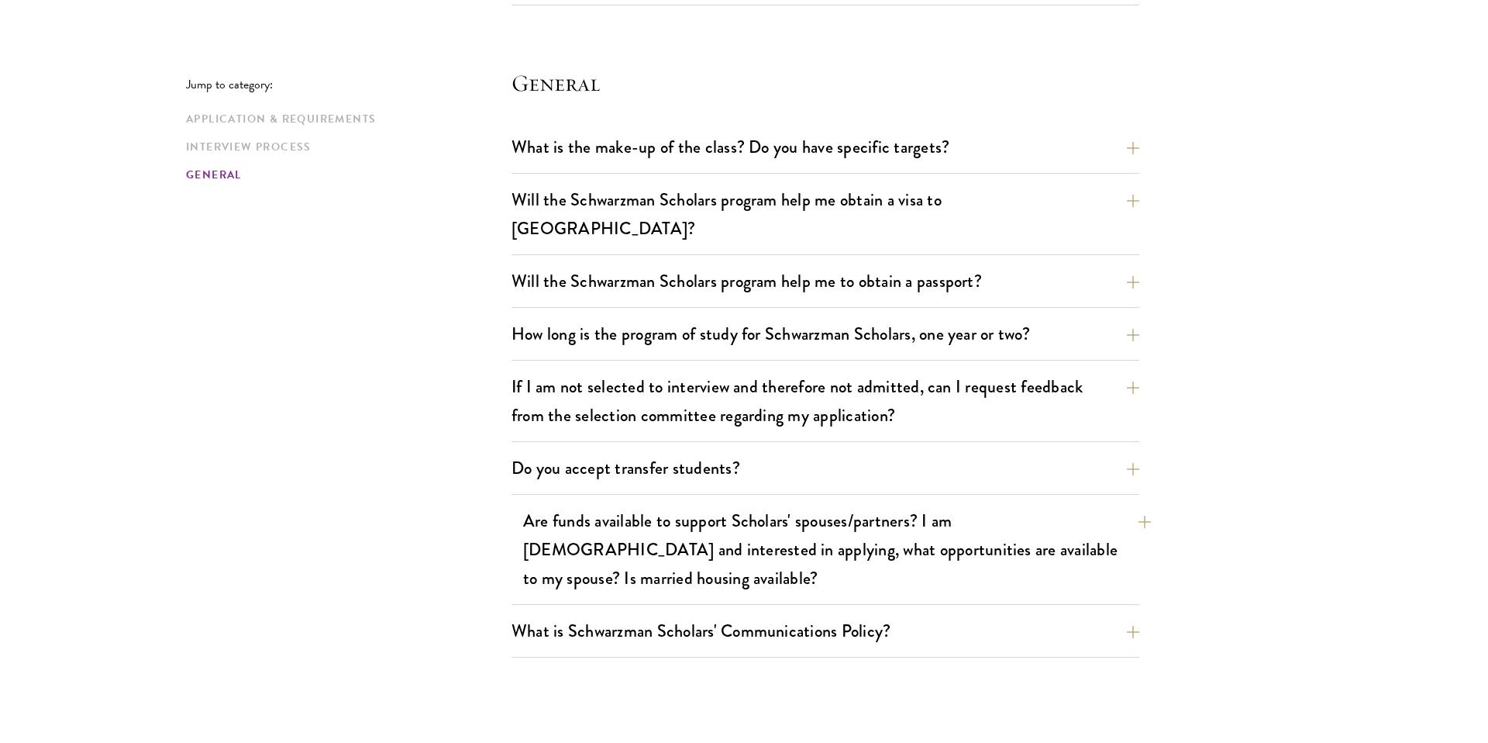
scroll to position [2246, 0]
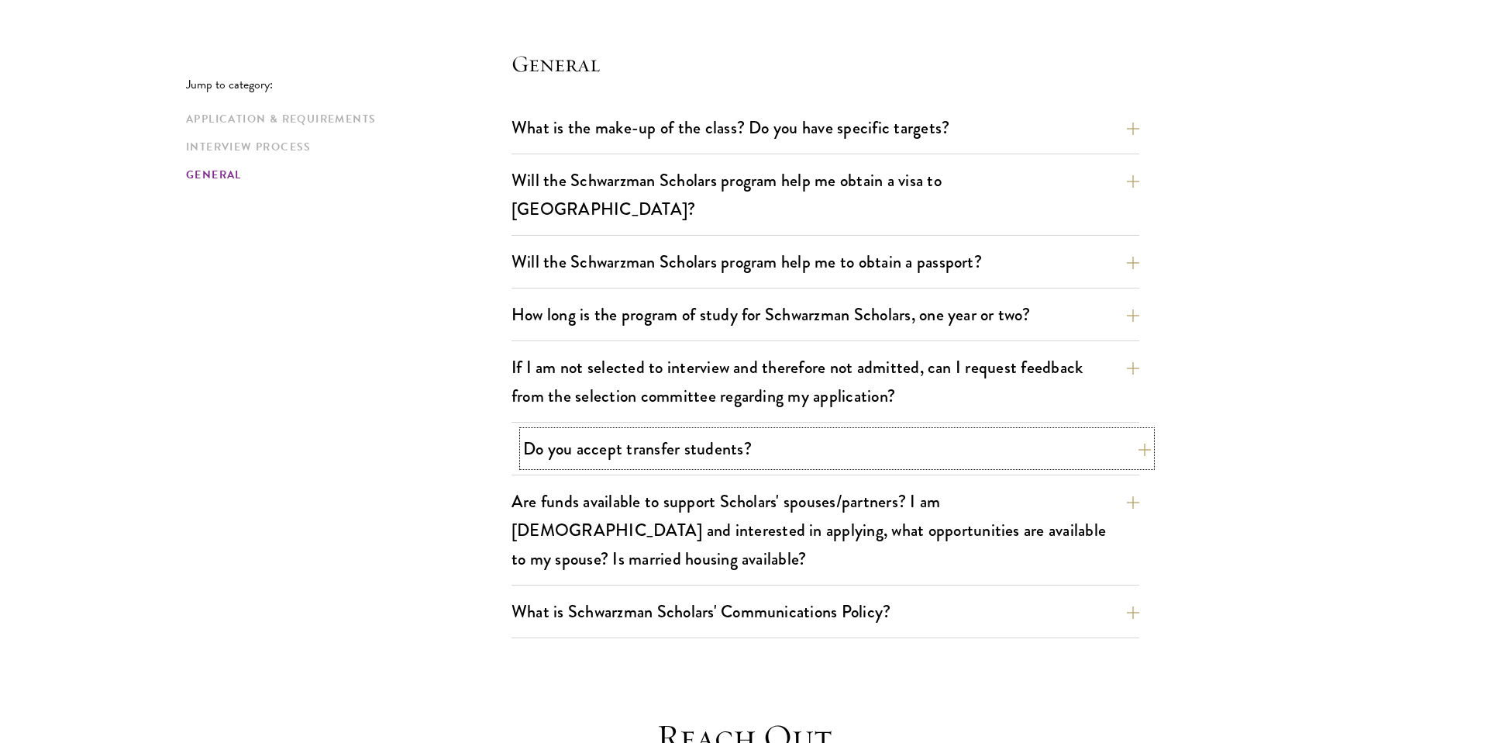
click at [751, 431] on button "Do you accept transfer students?" at bounding box center [837, 448] width 628 height 35
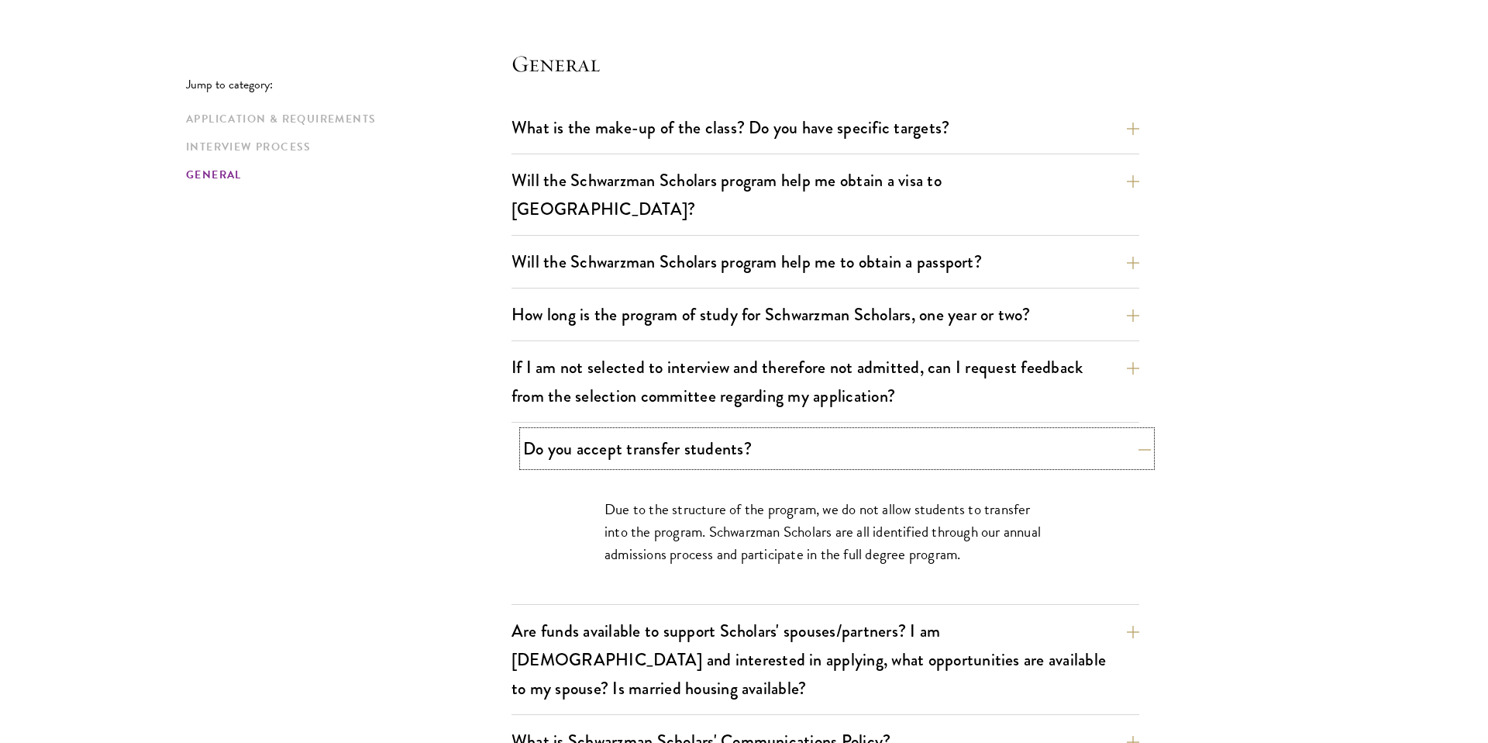
click at [750, 431] on button "Do you accept transfer students?" at bounding box center [837, 448] width 628 height 35
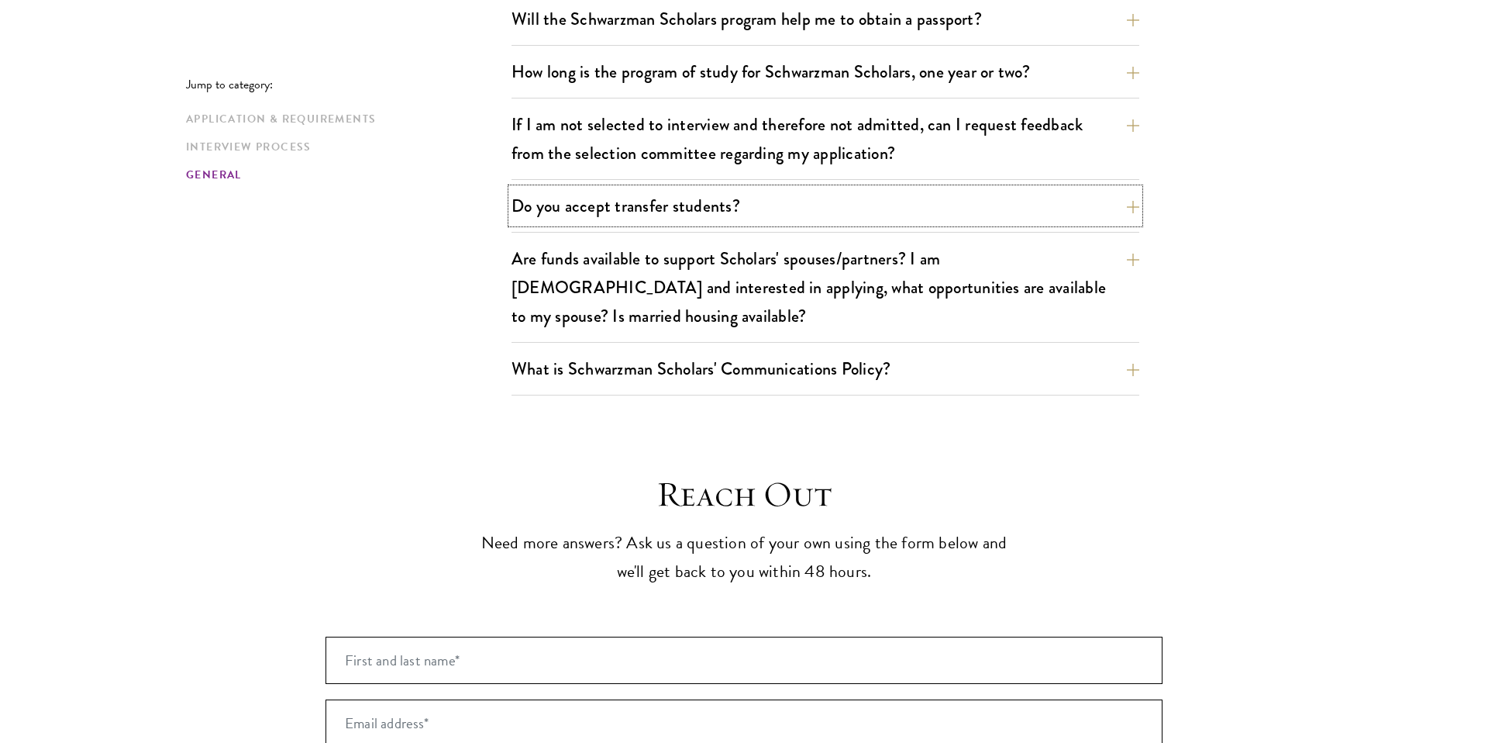
scroll to position [2492, 0]
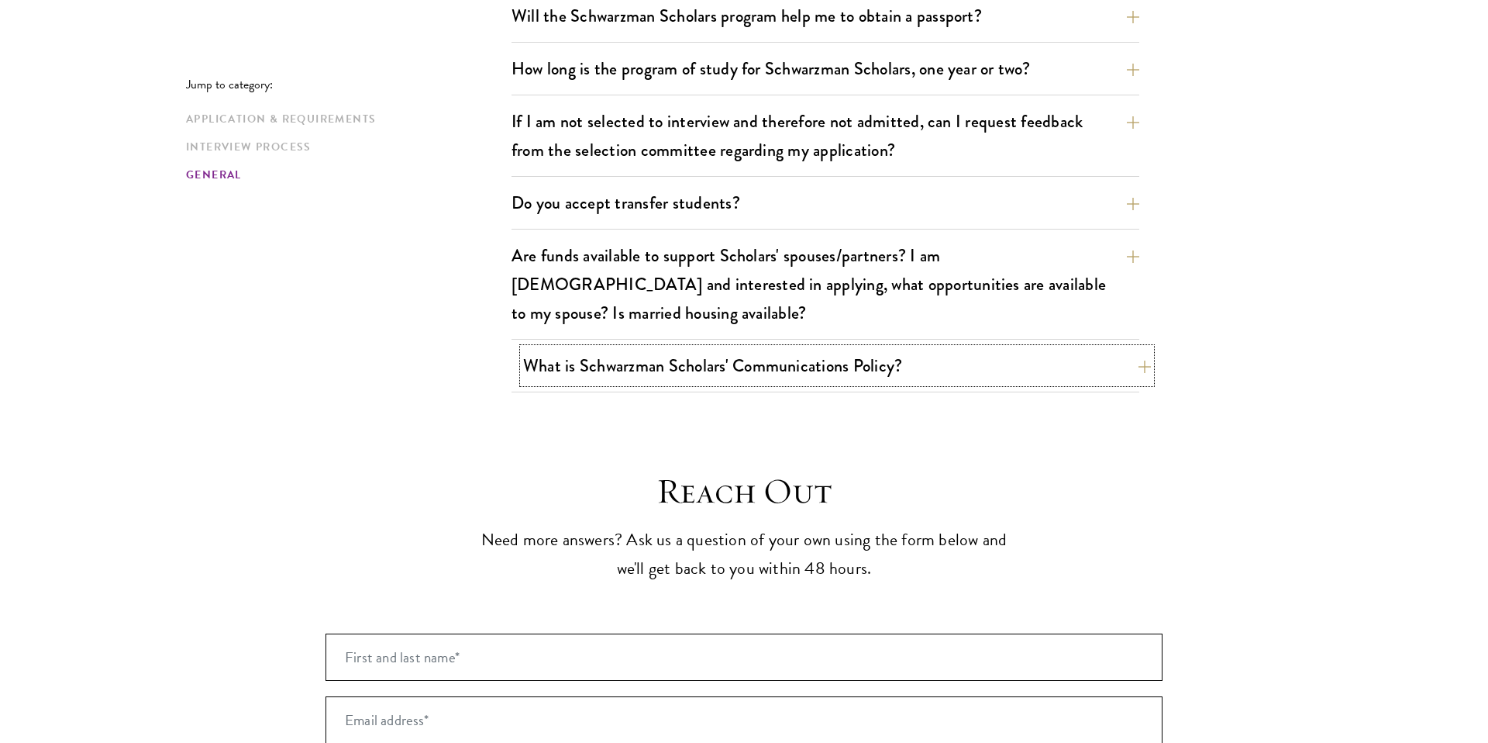
click at [660, 348] on button "What is Schwarzman Scholars' Communications Policy?" at bounding box center [837, 365] width 628 height 35
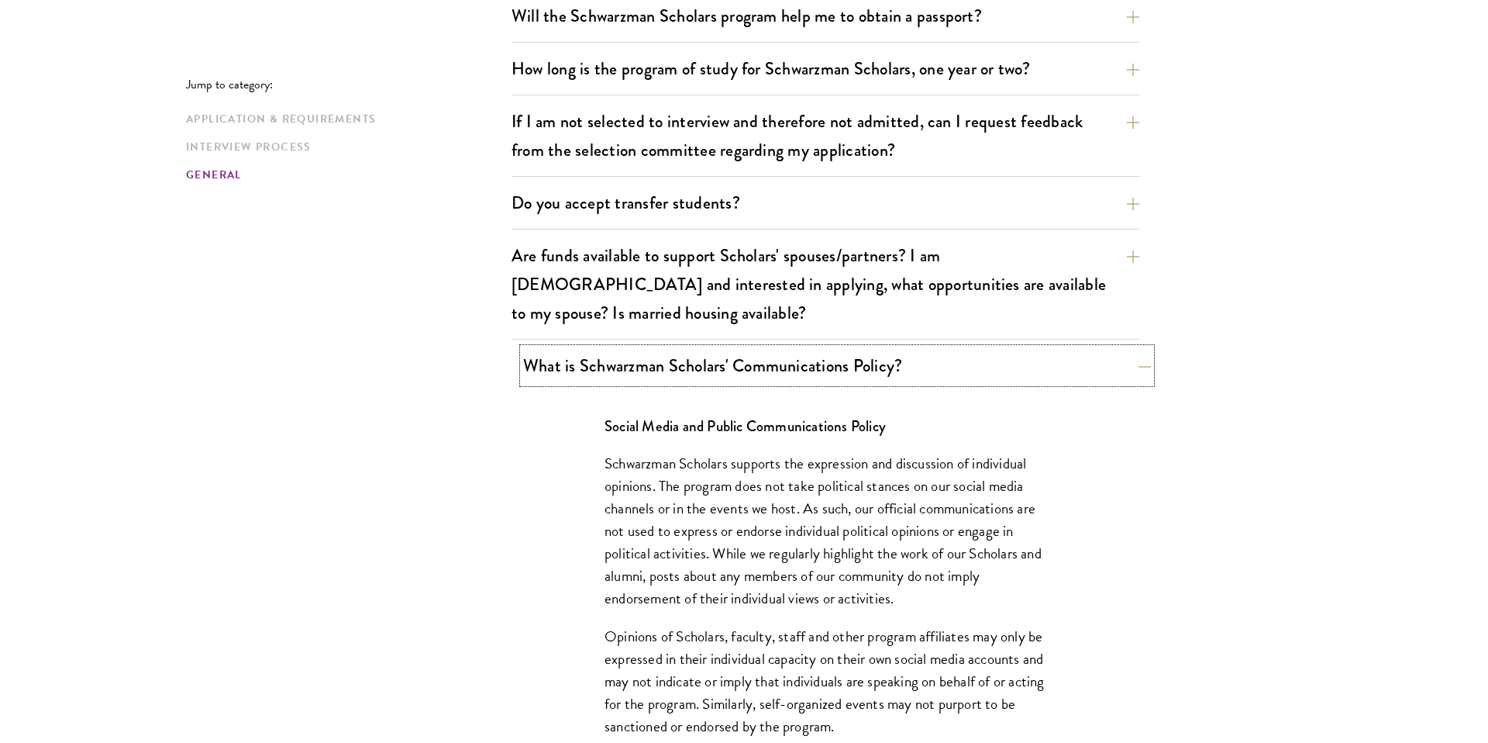
click at [660, 348] on button "What is Schwarzman Scholars' Communications Policy?" at bounding box center [837, 365] width 628 height 35
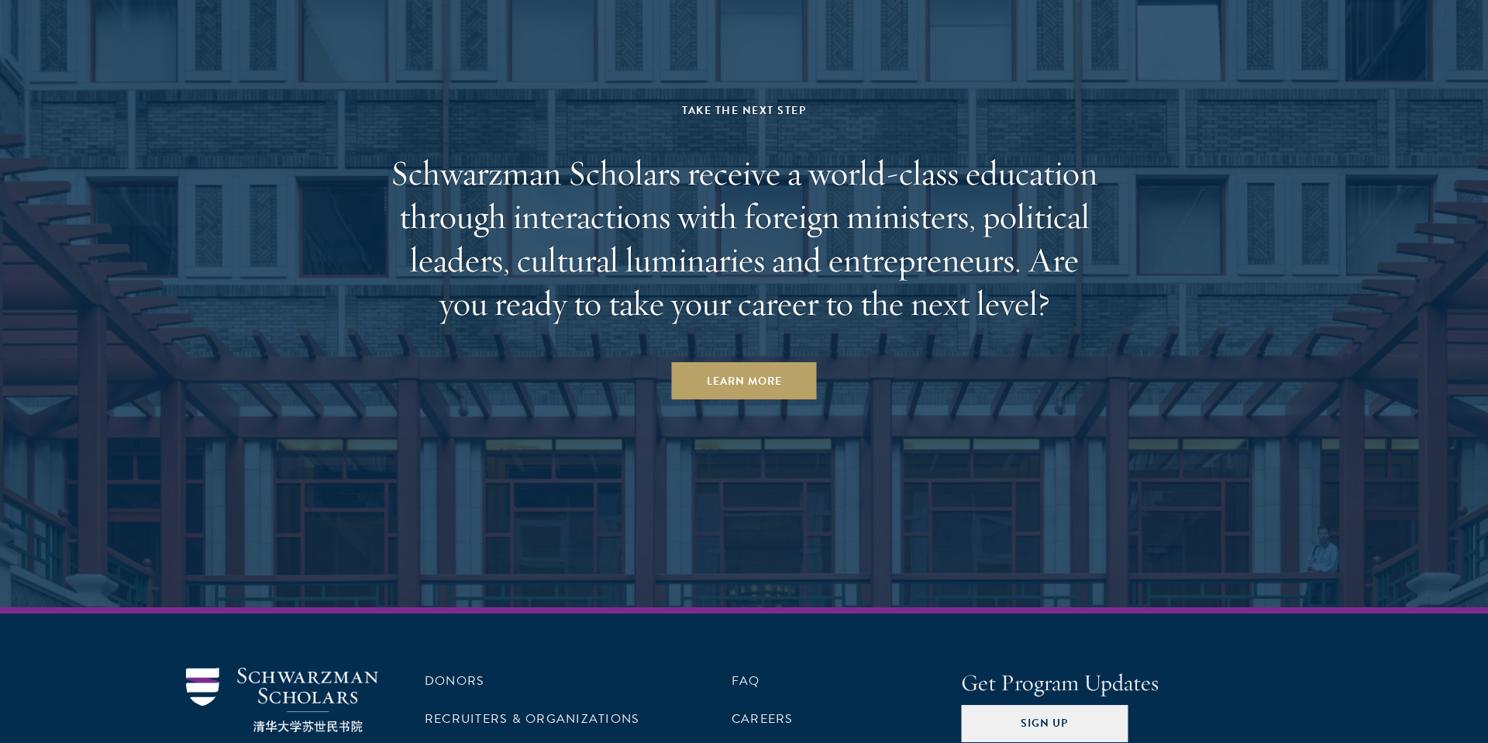
scroll to position [4182, 0]
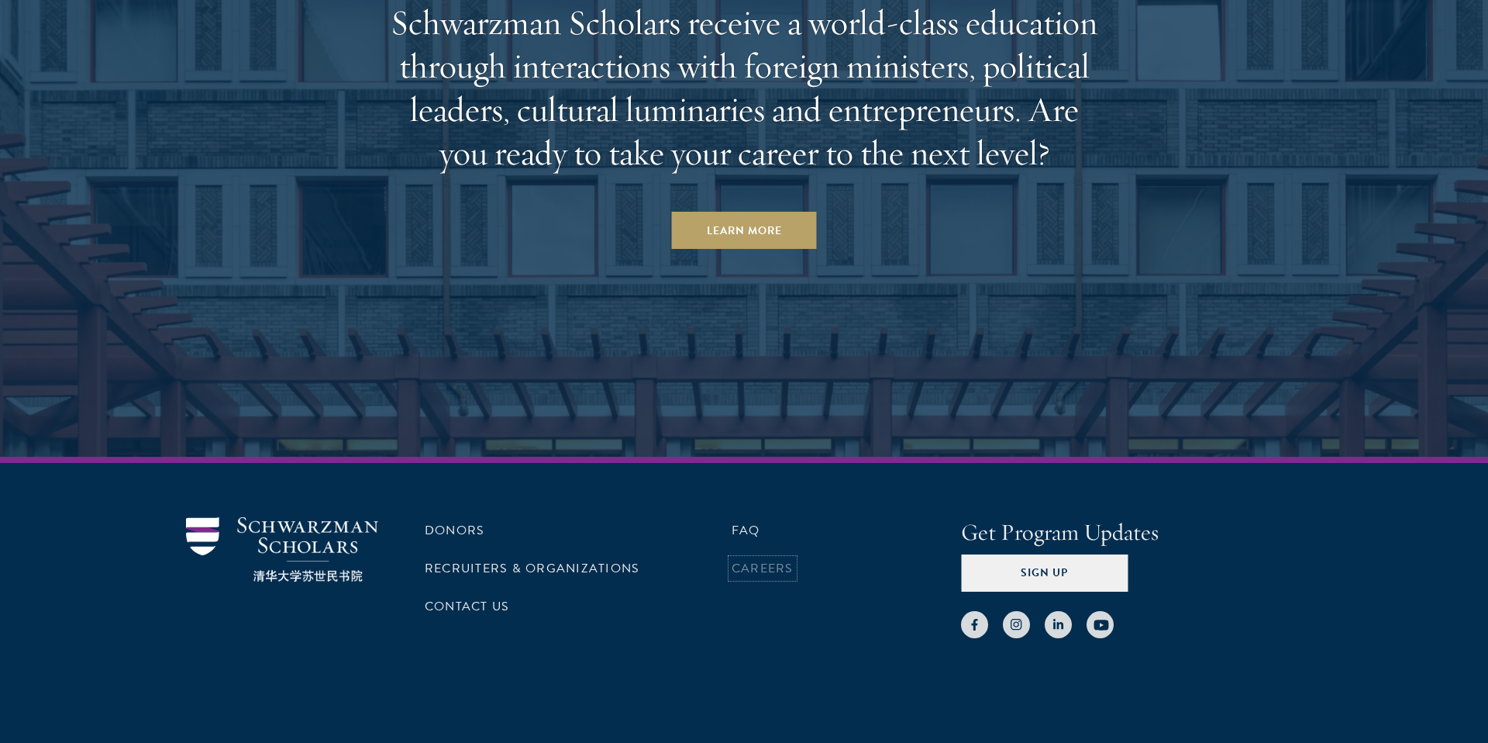
click at [760, 559] on link "Careers" at bounding box center [763, 568] width 62 height 19
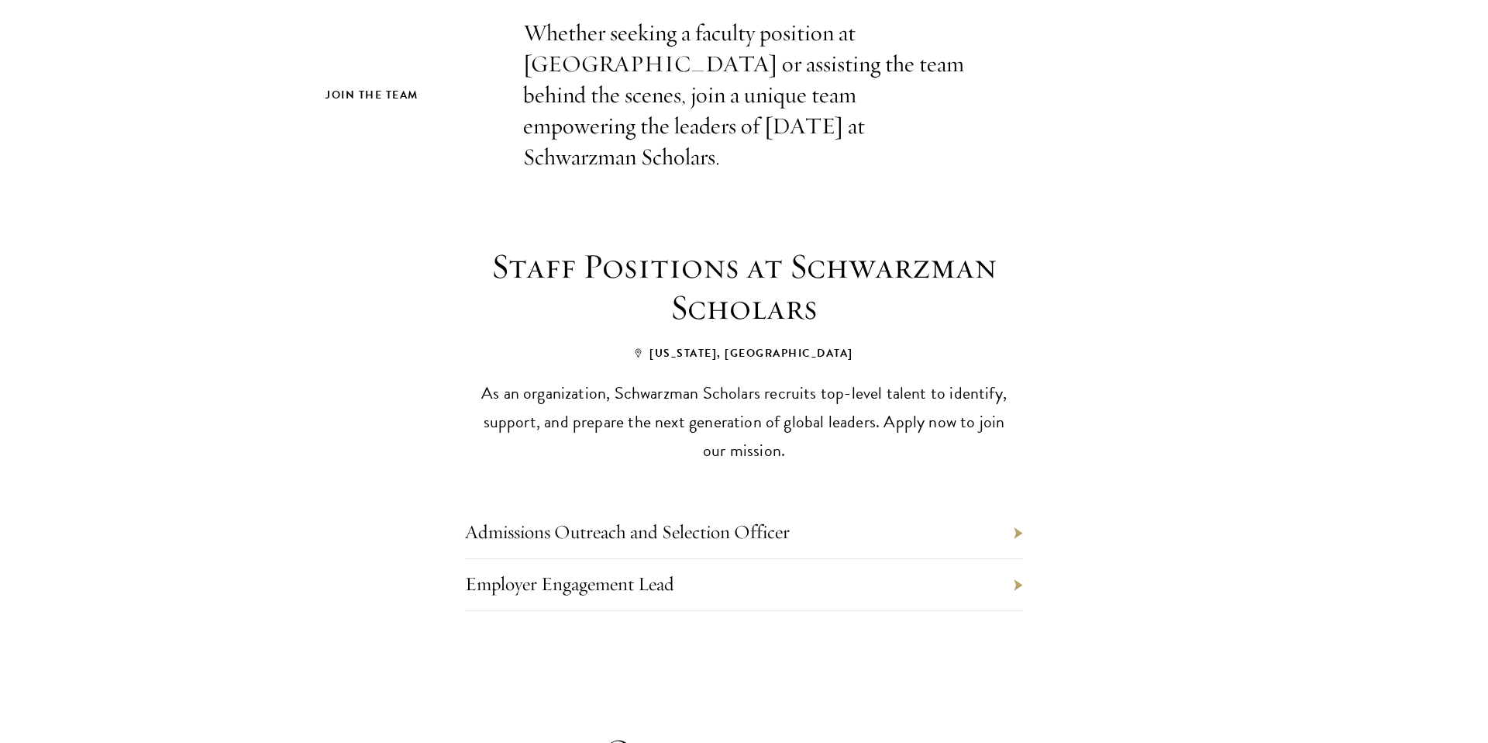
scroll to position [640, 0]
